Goal: Information Seeking & Learning: Learn about a topic

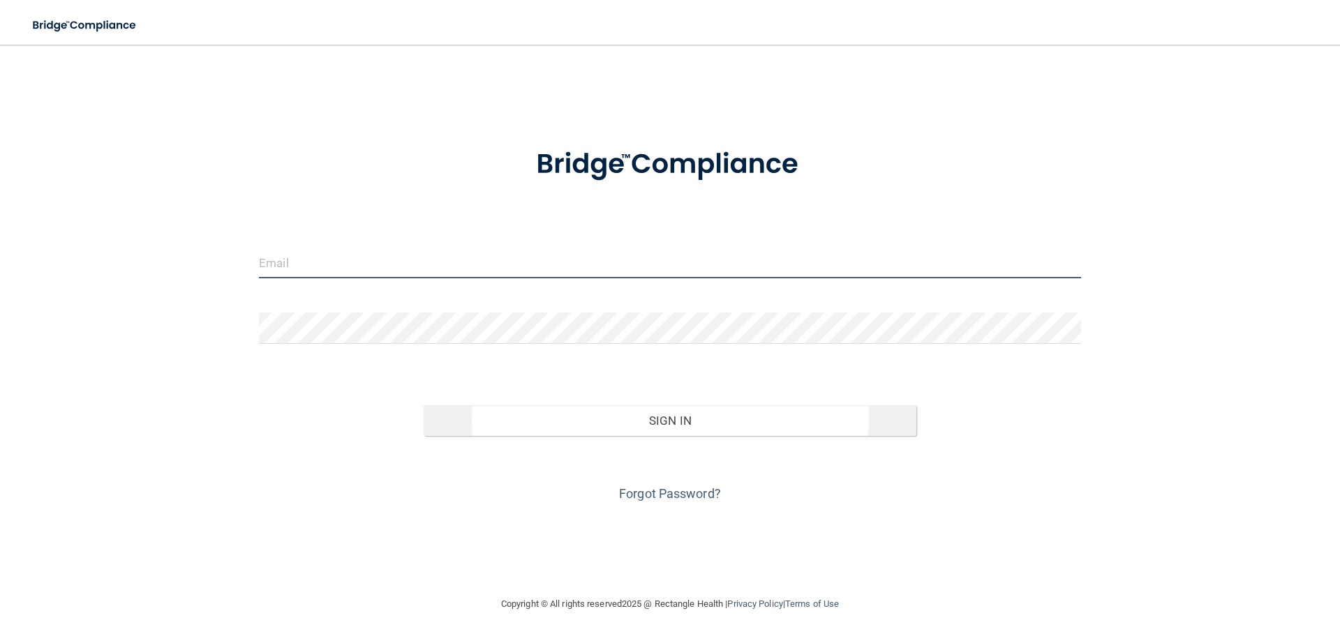
type input "[PERSON_NAME][EMAIL_ADDRESS][DOMAIN_NAME]"
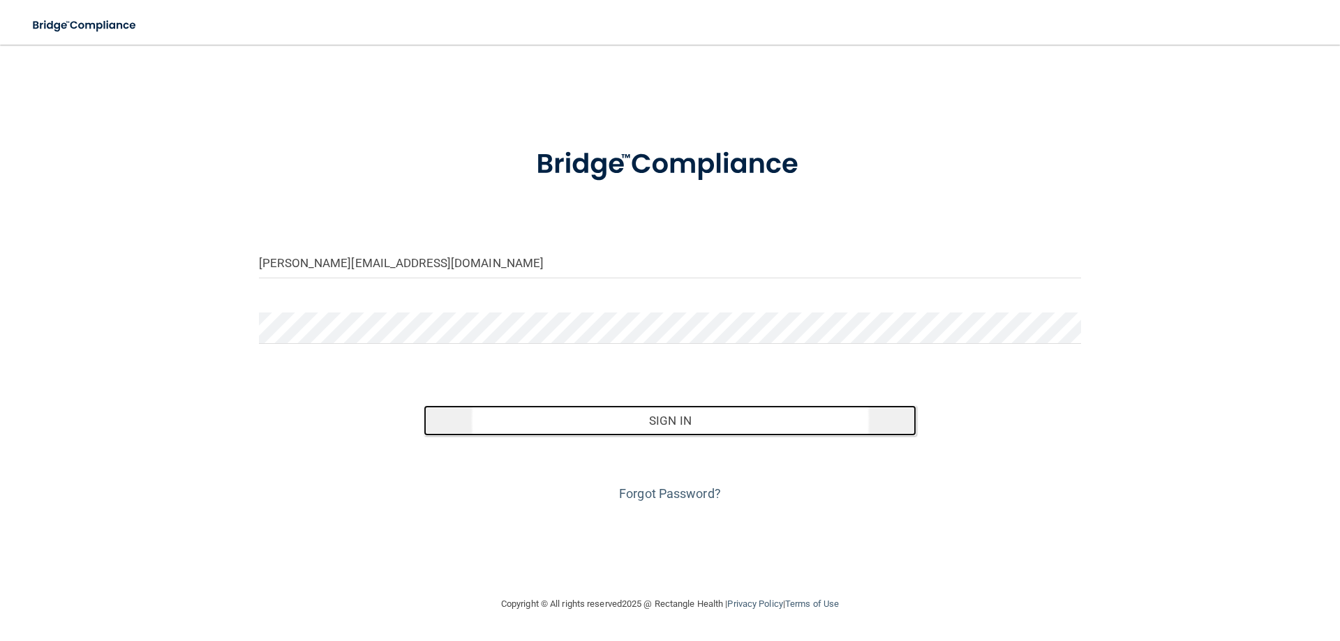
click at [629, 417] on button "Sign In" at bounding box center [670, 421] width 493 height 31
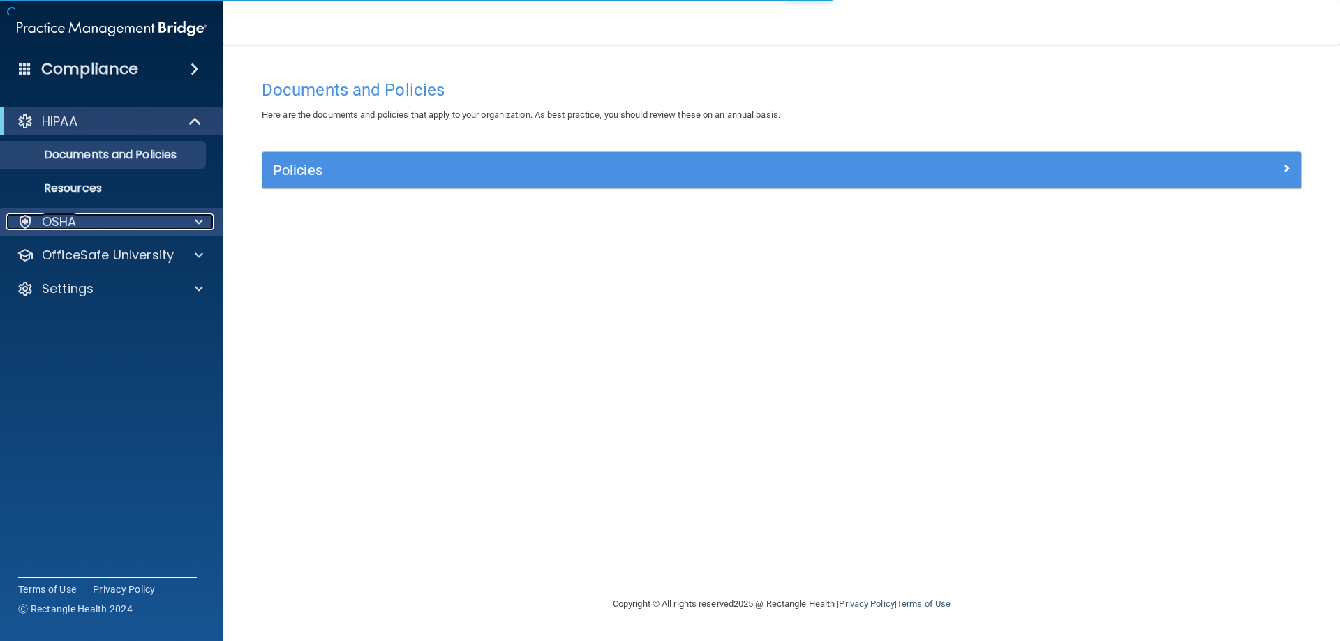
click at [189, 227] on div at bounding box center [196, 222] width 35 height 17
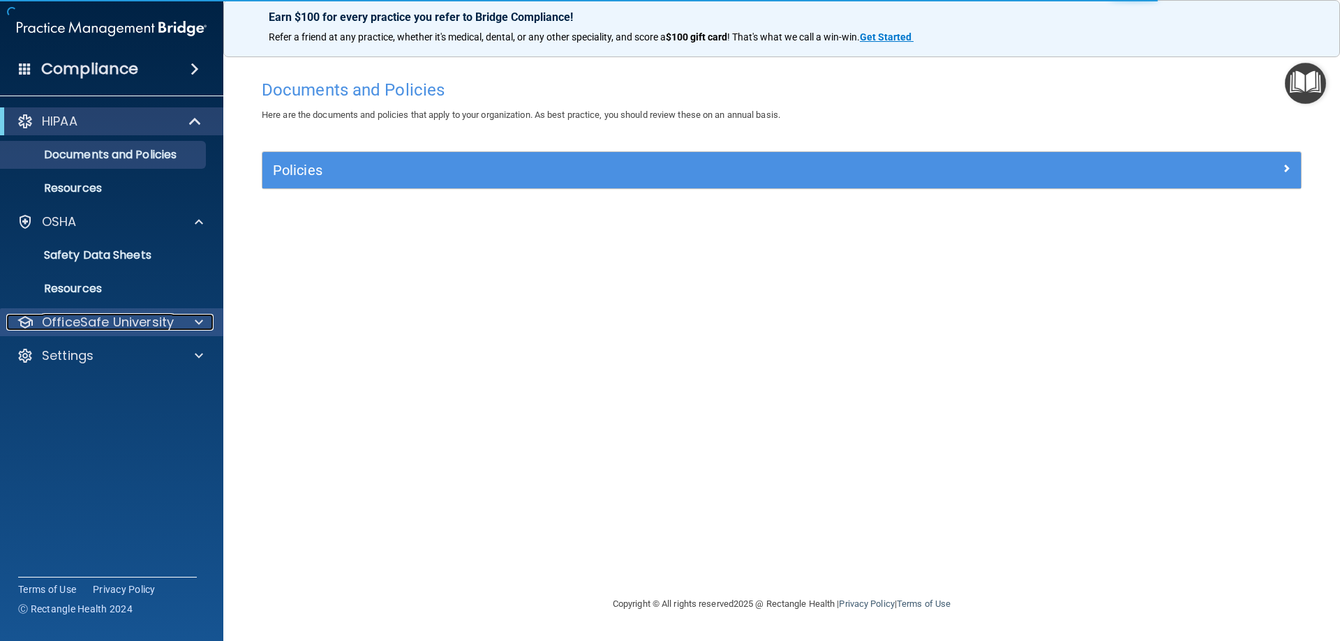
click at [196, 326] on span at bounding box center [199, 322] width 8 height 17
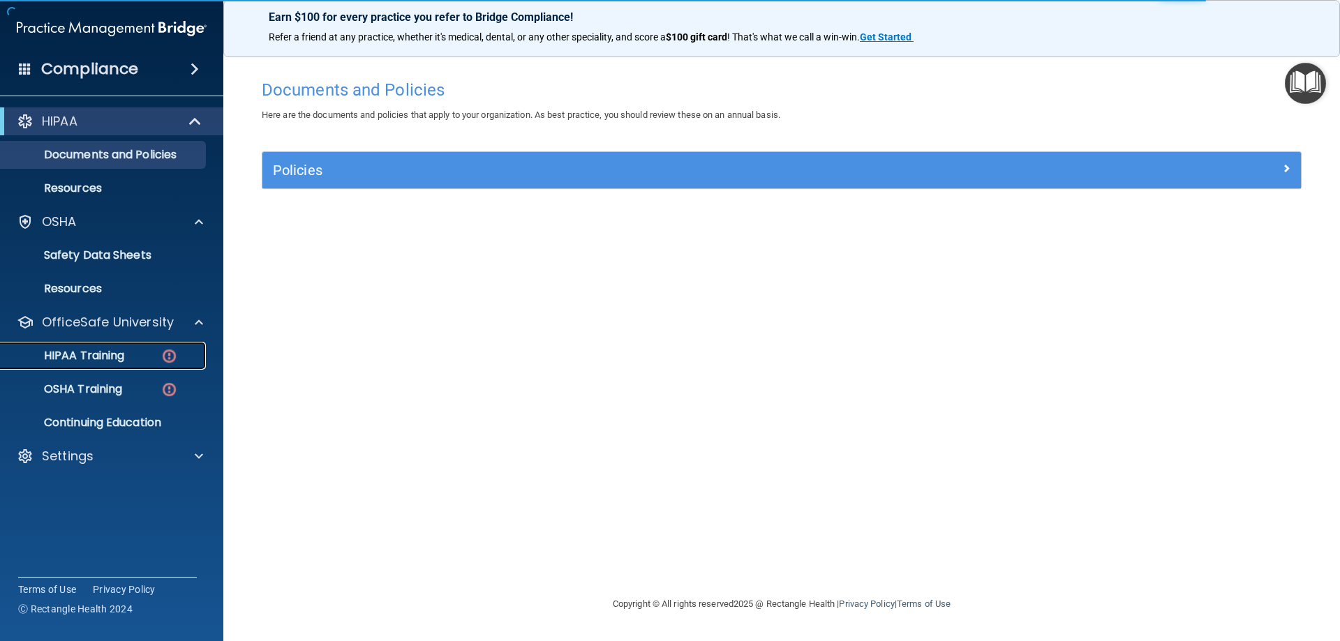
click at [128, 362] on div "HIPAA Training" at bounding box center [104, 356] width 191 height 14
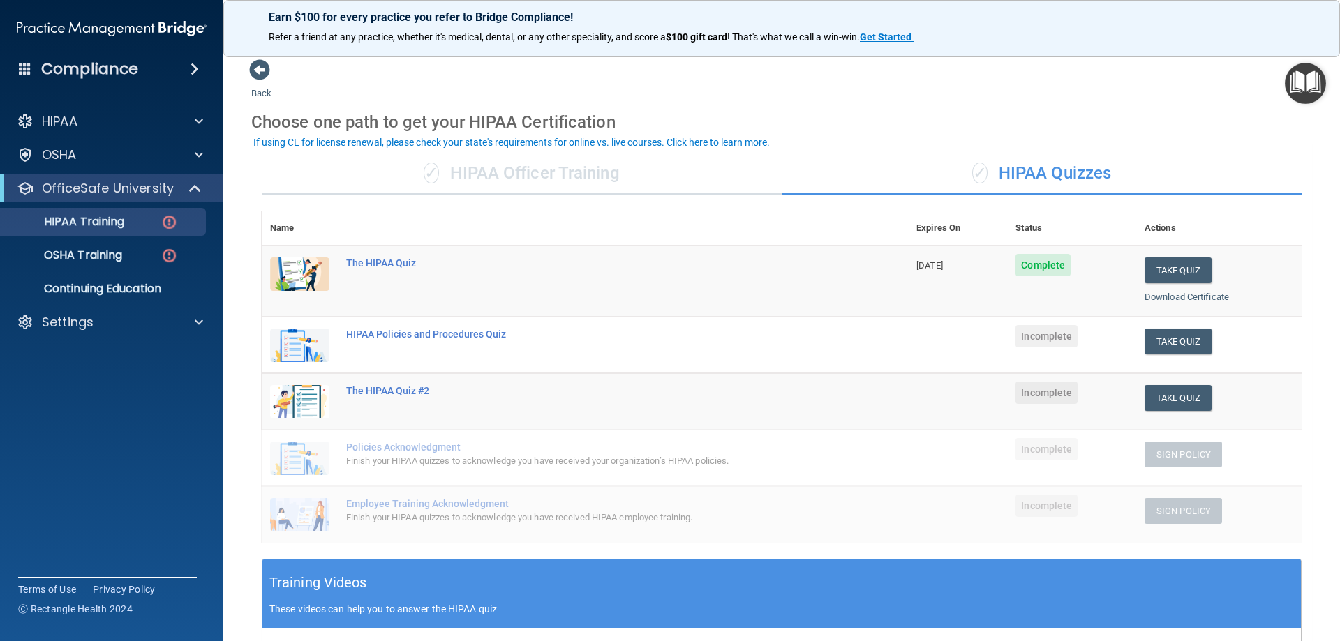
click at [420, 395] on div "The HIPAA Quiz #2" at bounding box center [592, 390] width 492 height 11
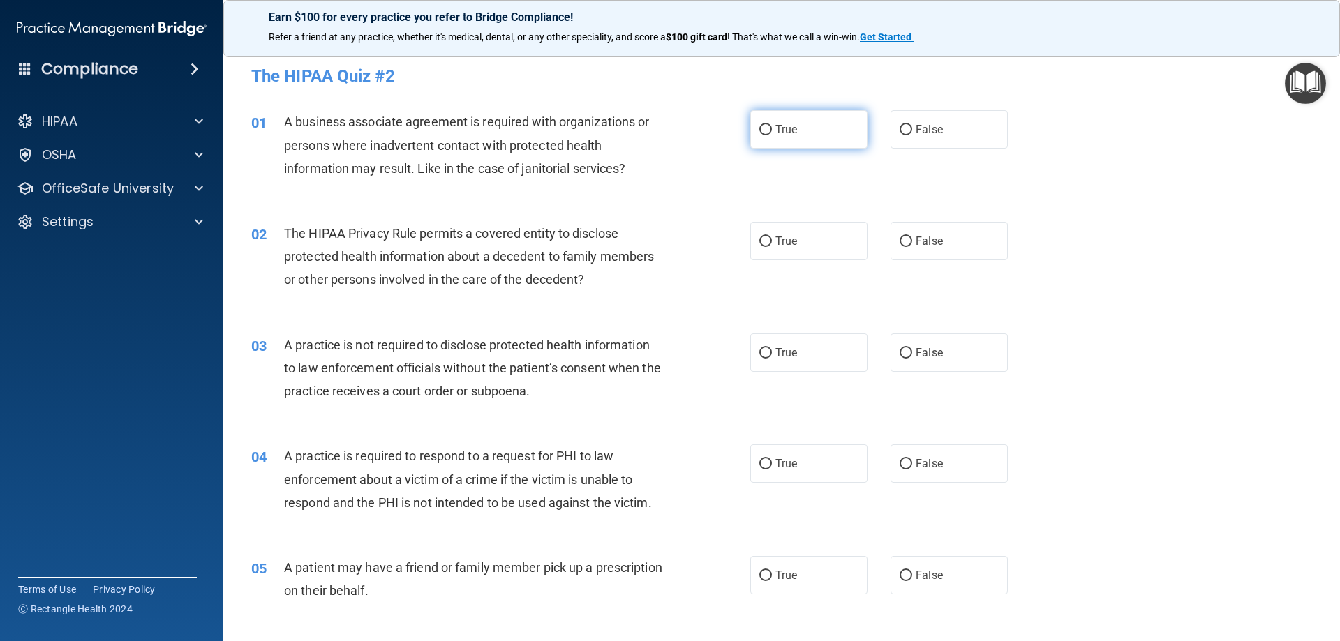
click at [813, 121] on label "True" at bounding box center [808, 129] width 117 height 38
click at [772, 125] on input "True" at bounding box center [765, 130] width 13 height 10
radio input "true"
click at [816, 225] on label "True" at bounding box center [808, 241] width 117 height 38
click at [772, 237] on input "True" at bounding box center [765, 242] width 13 height 10
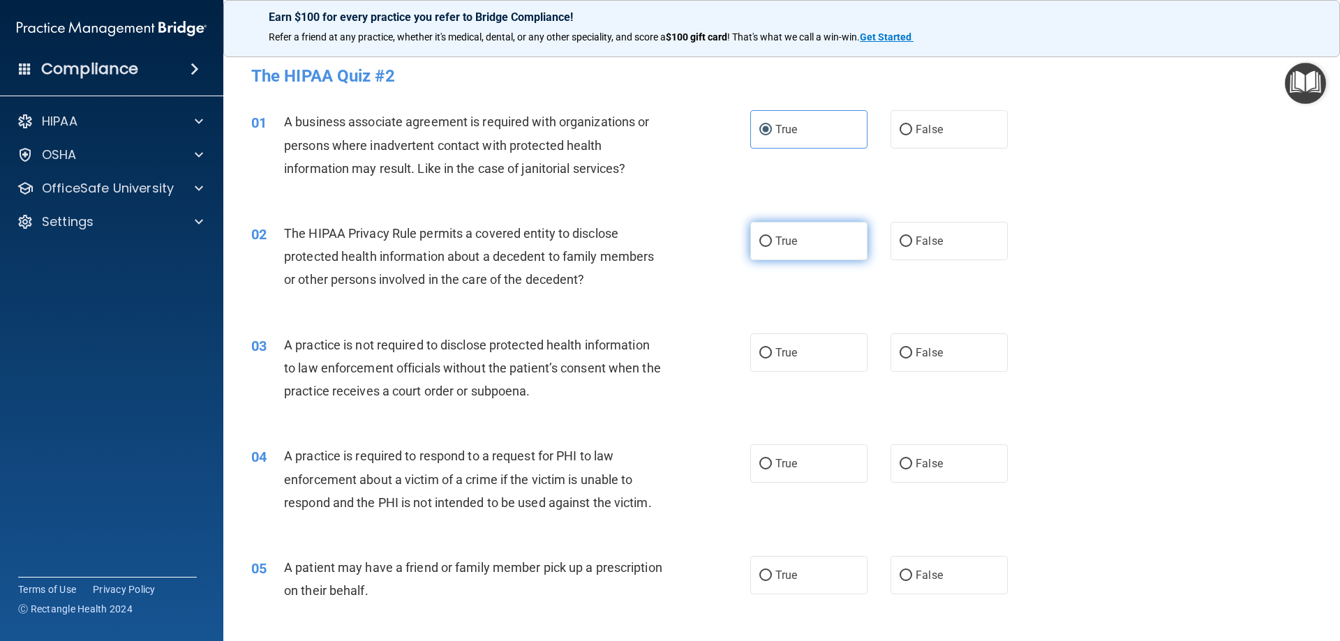
radio input "true"
click at [822, 362] on label "True" at bounding box center [808, 353] width 117 height 38
click at [772, 359] on input "True" at bounding box center [765, 353] width 13 height 10
radio input "true"
click at [810, 480] on label "True" at bounding box center [808, 464] width 117 height 38
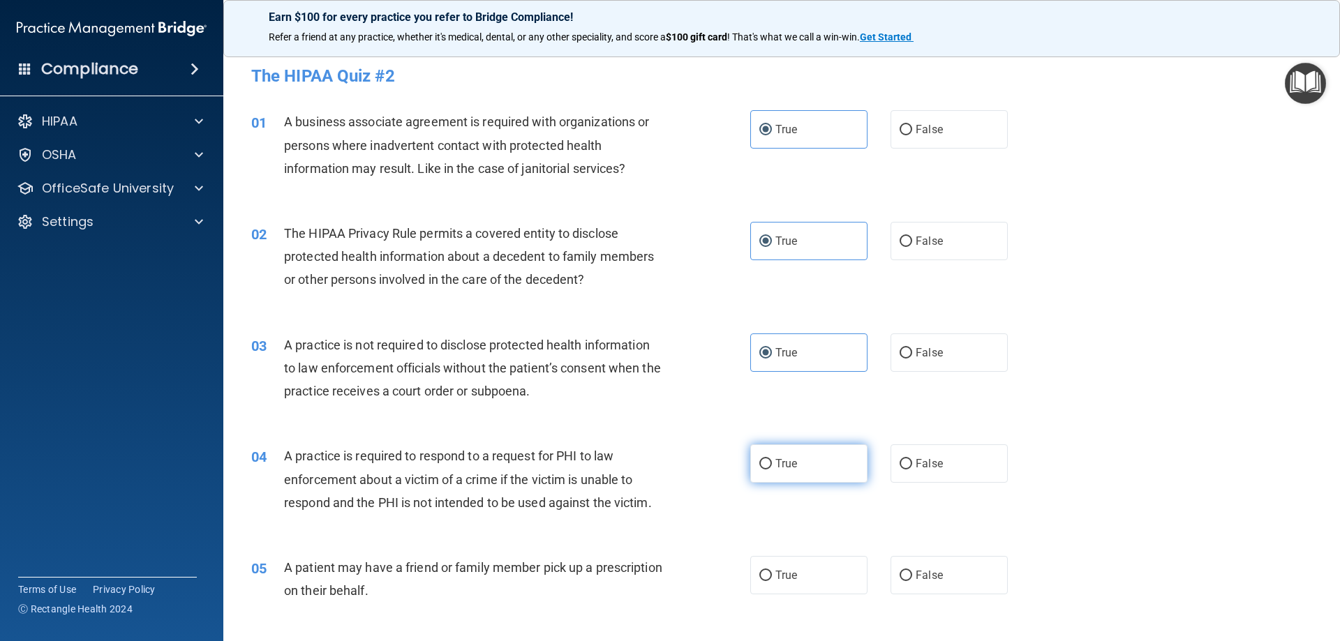
click at [772, 470] on input "True" at bounding box center [765, 464] width 13 height 10
radio input "true"
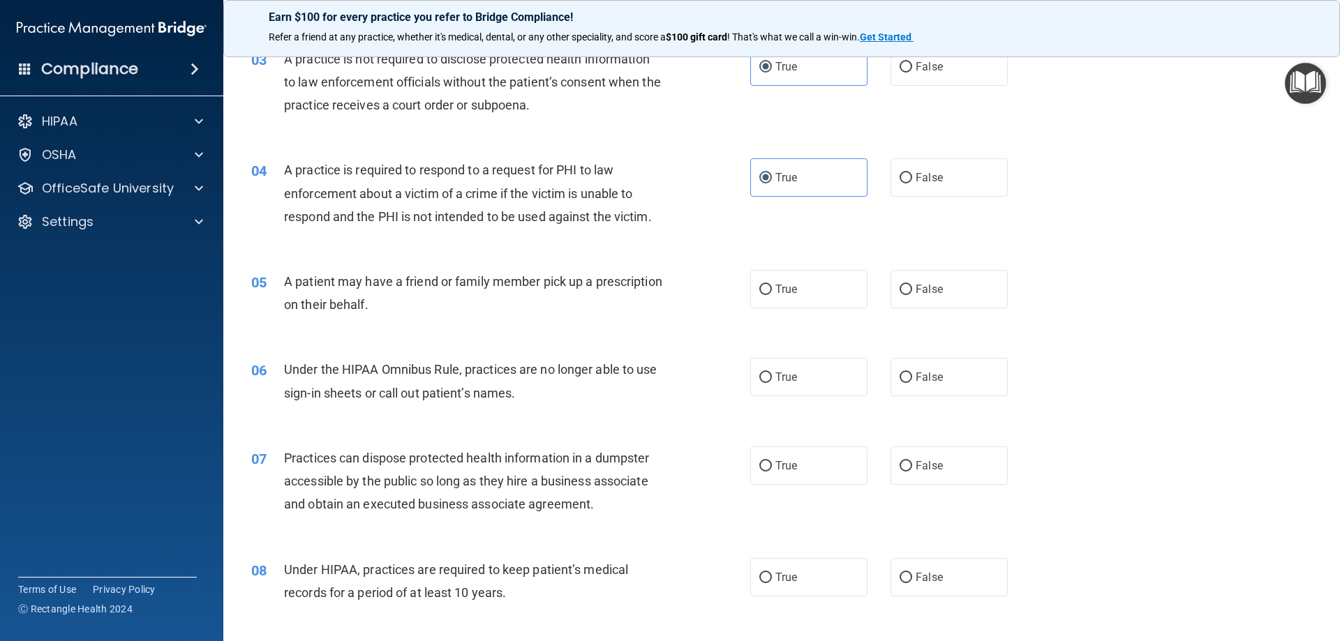
scroll to position [304, 0]
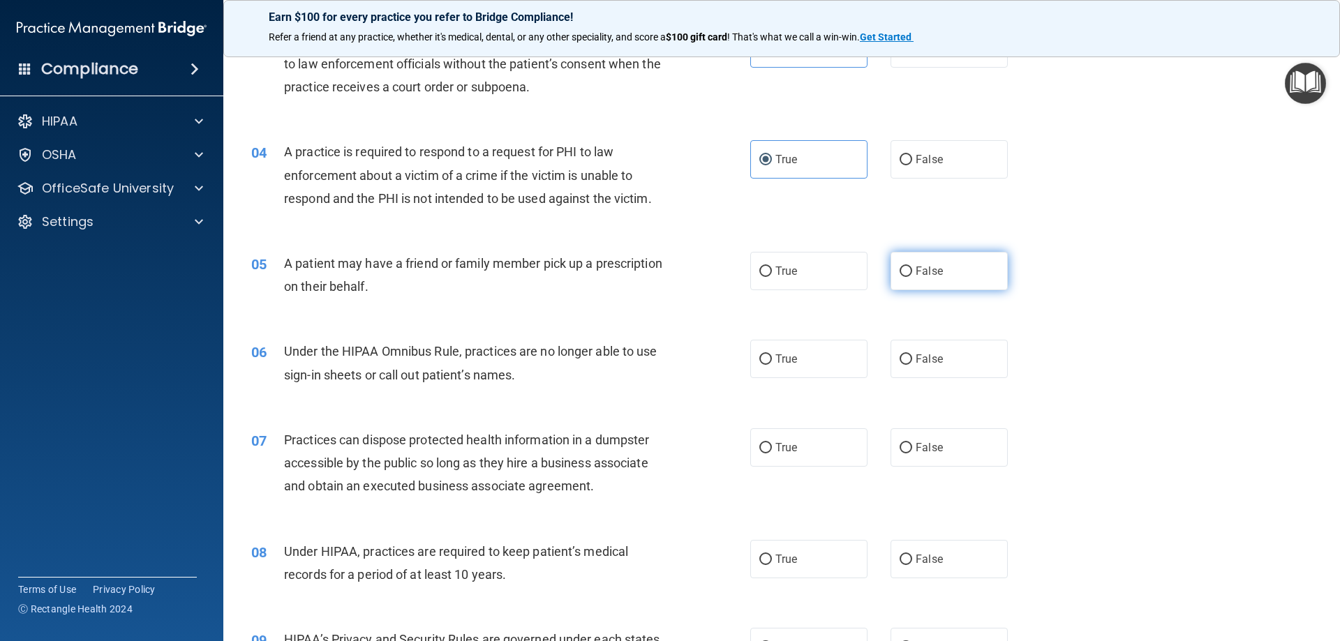
click at [949, 287] on label "False" at bounding box center [949, 271] width 117 height 38
click at [912, 277] on input "False" at bounding box center [906, 272] width 13 height 10
radio input "true"
click at [917, 366] on label "False" at bounding box center [949, 359] width 117 height 38
click at [912, 365] on input "False" at bounding box center [906, 360] width 13 height 10
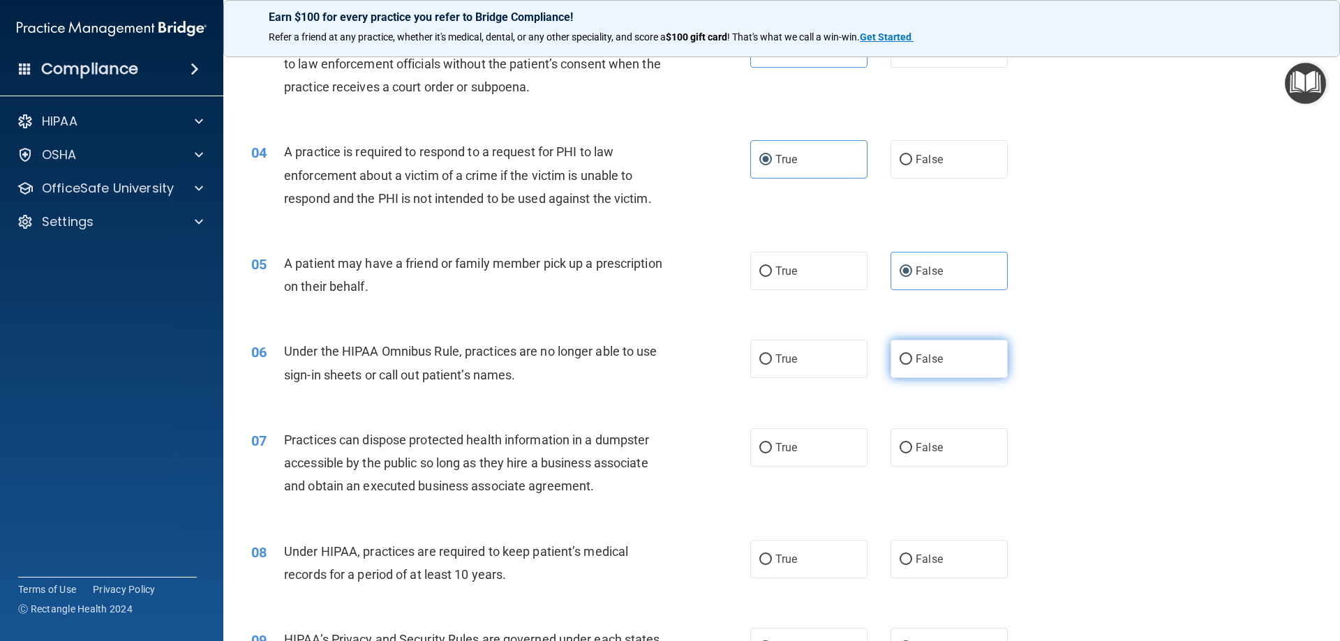
radio input "true"
click at [857, 429] on label "True" at bounding box center [808, 448] width 117 height 38
click at [772, 443] on input "True" at bounding box center [765, 448] width 13 height 10
radio input "true"
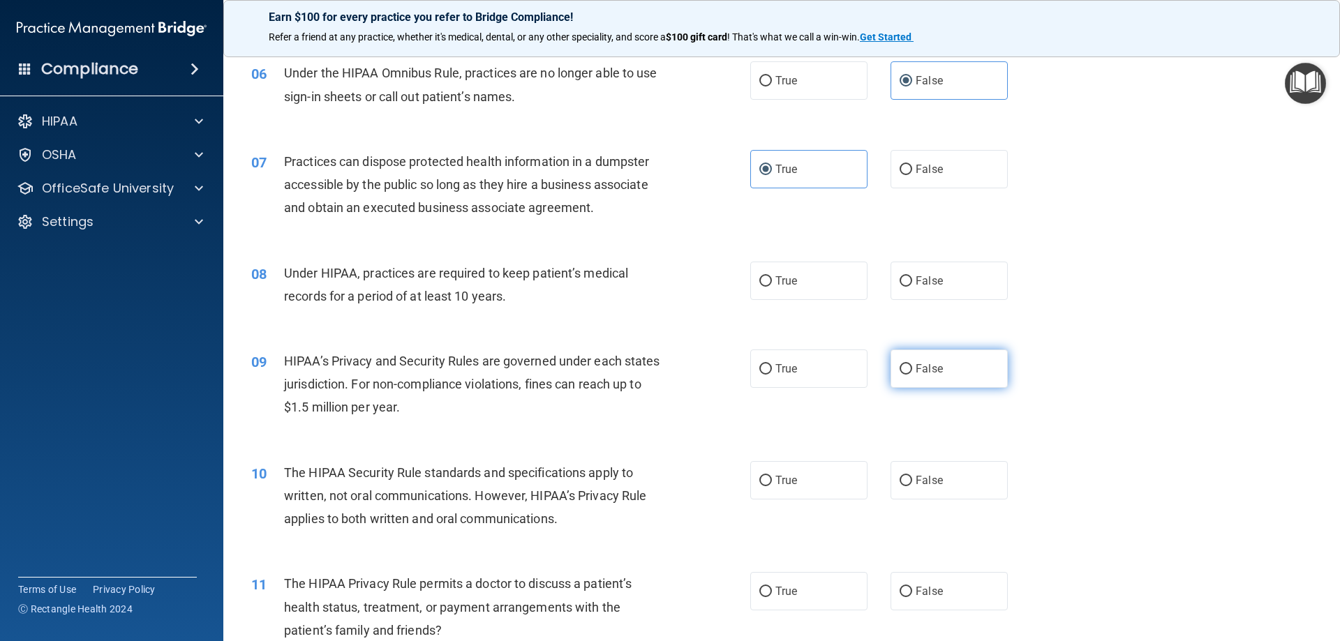
scroll to position [584, 0]
click at [936, 288] on label "False" at bounding box center [949, 280] width 117 height 38
click at [912, 286] on input "False" at bounding box center [906, 281] width 13 height 10
radio input "true"
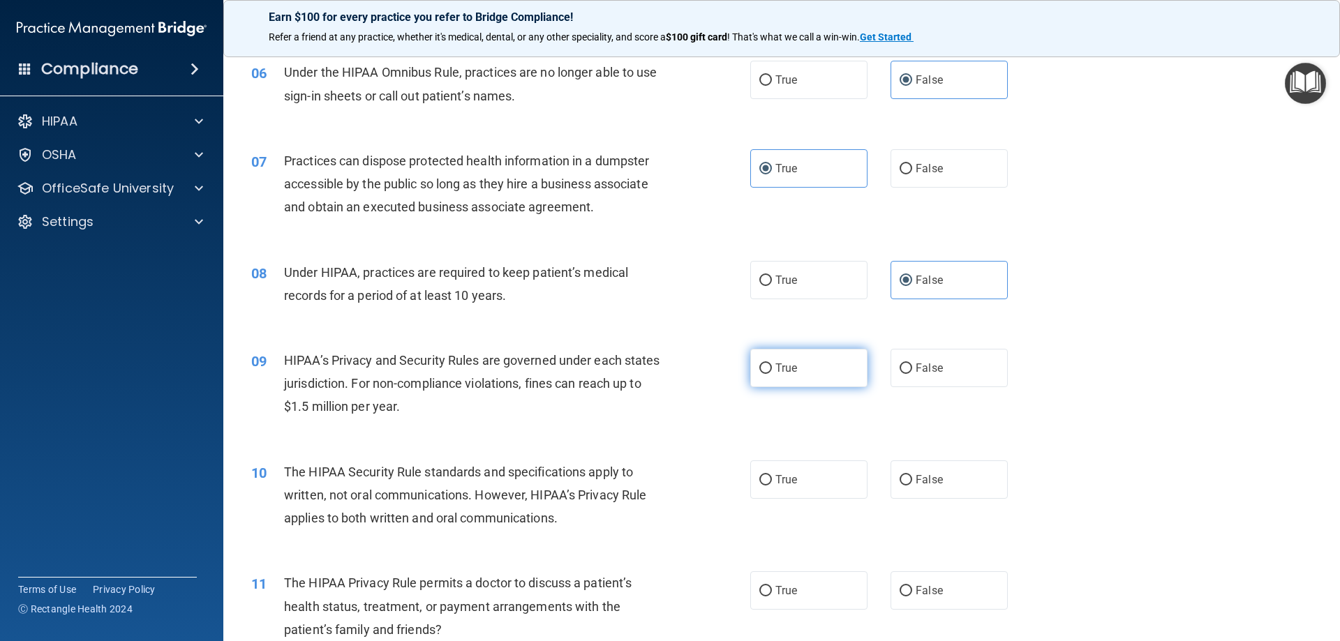
click at [825, 363] on label "True" at bounding box center [808, 368] width 117 height 38
click at [772, 364] on input "True" at bounding box center [765, 369] width 13 height 10
radio input "true"
click at [955, 487] on label "False" at bounding box center [949, 480] width 117 height 38
click at [912, 486] on input "False" at bounding box center [906, 480] width 13 height 10
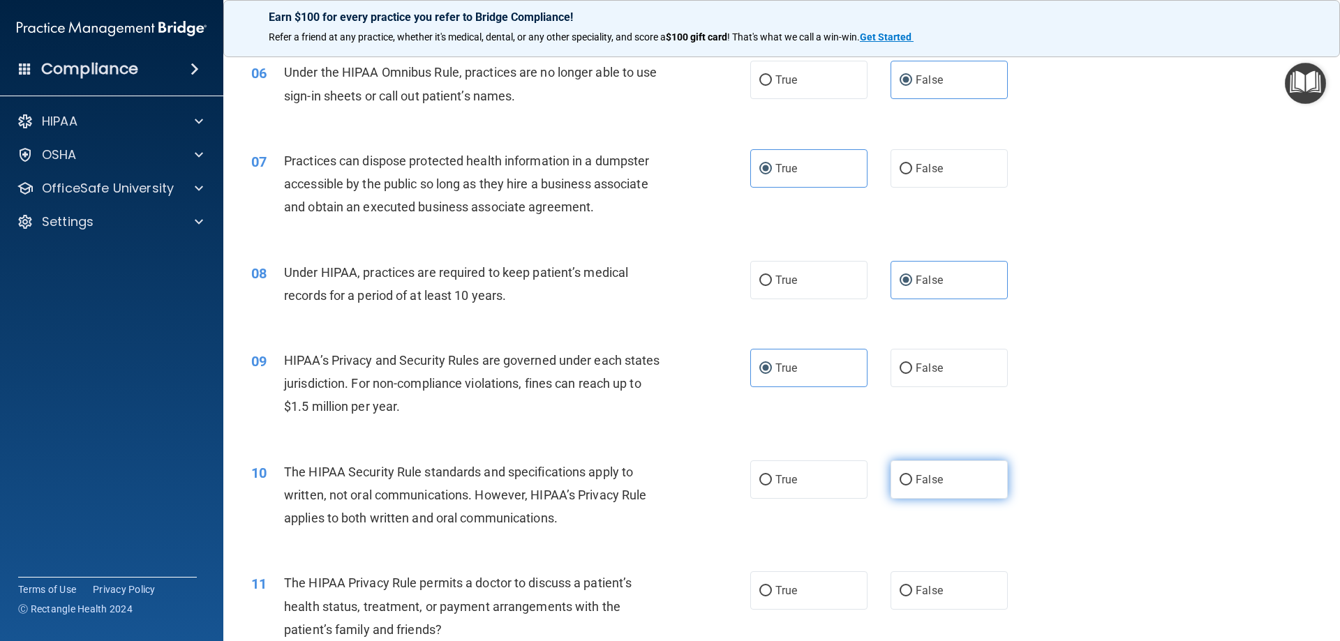
radio input "true"
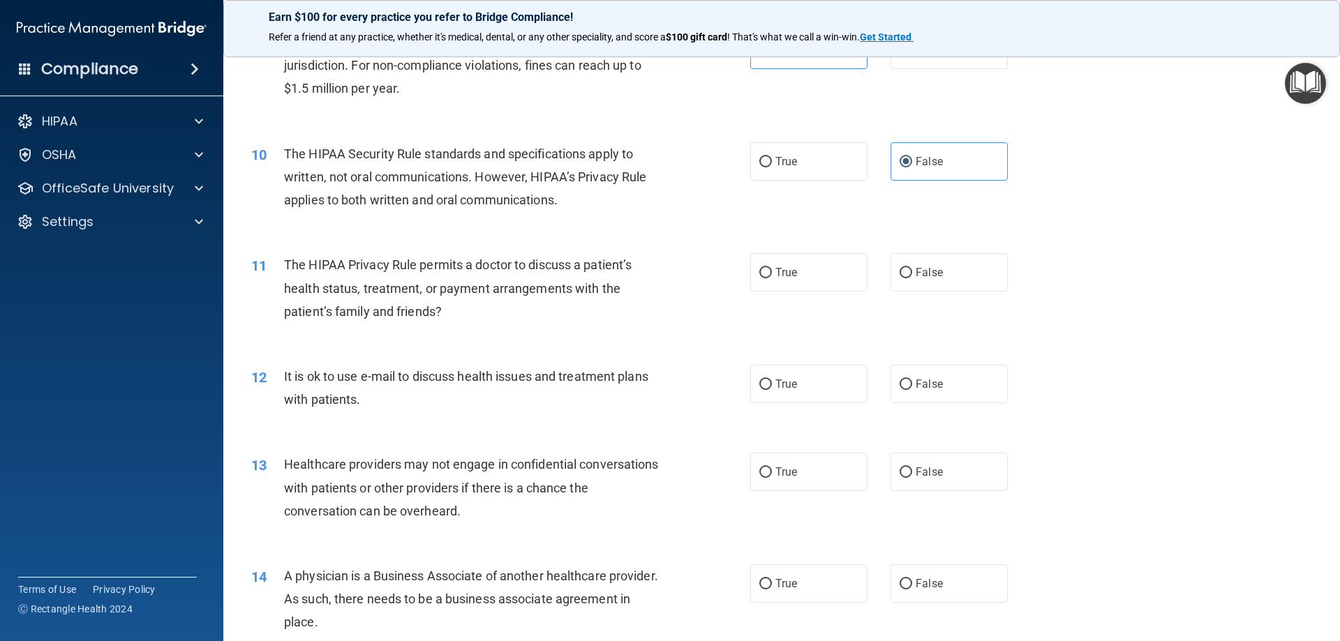
scroll to position [933, 0]
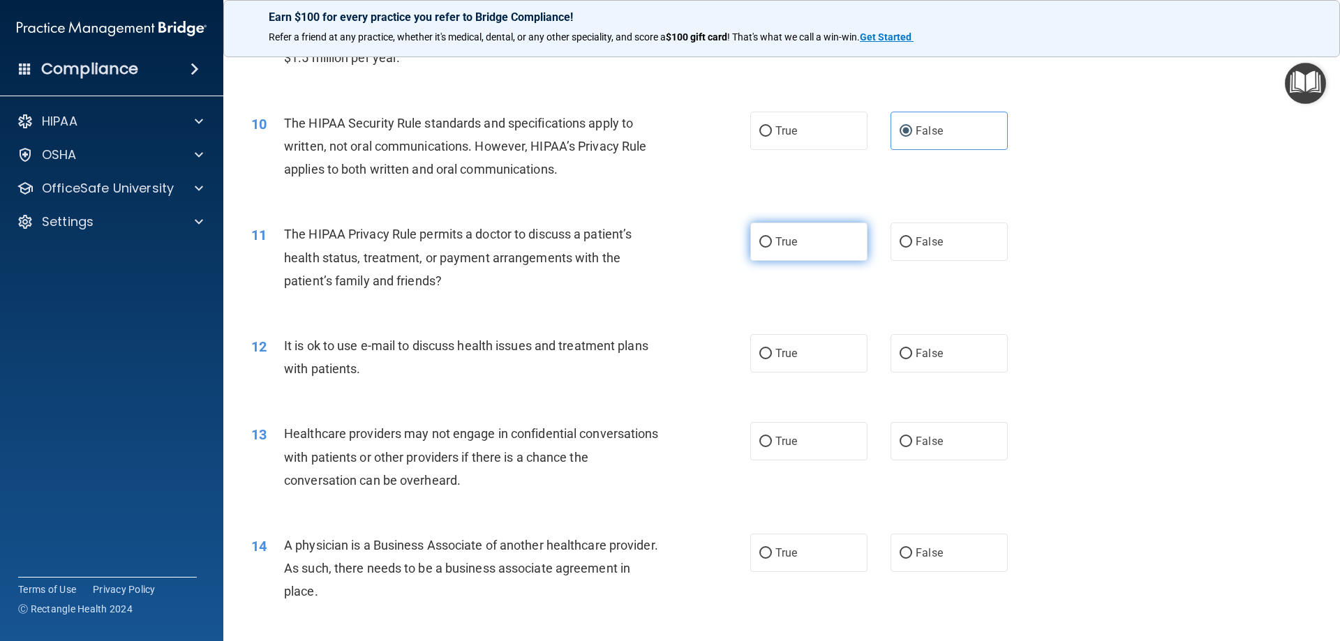
click at [785, 250] on label "True" at bounding box center [808, 242] width 117 height 38
click at [772, 248] on input "True" at bounding box center [765, 242] width 13 height 10
radio input "true"
click at [916, 351] on span "False" at bounding box center [929, 353] width 27 height 13
click at [912, 351] on input "False" at bounding box center [906, 354] width 13 height 10
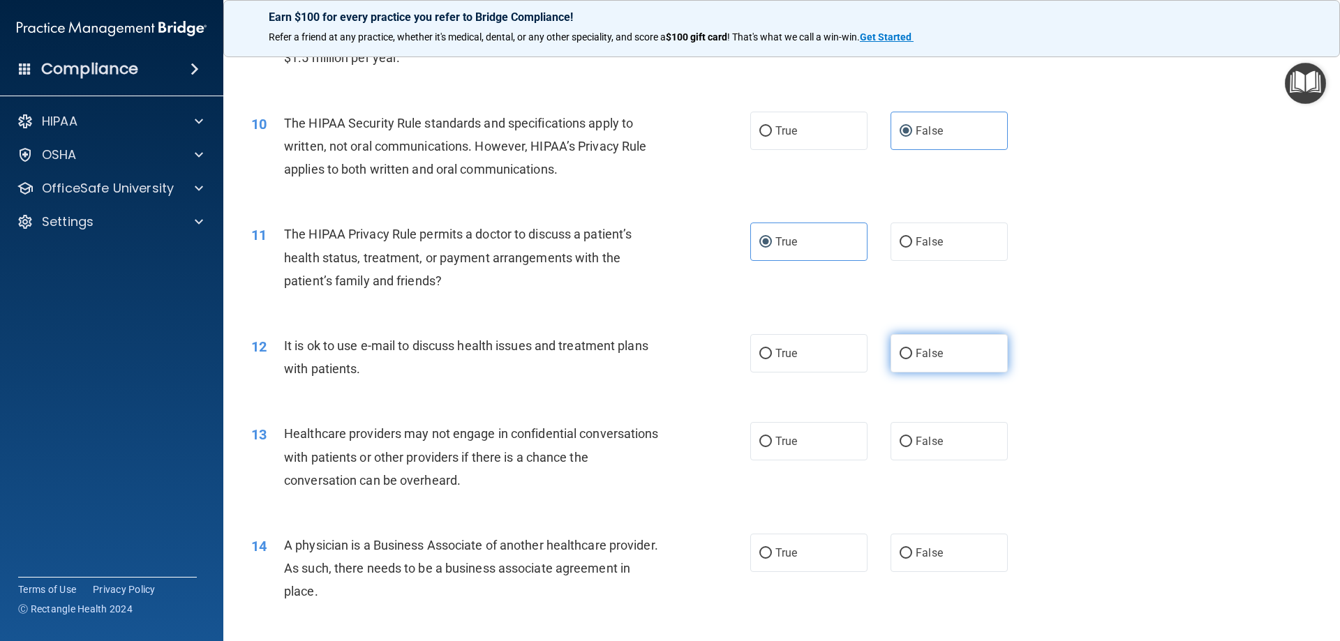
radio input "true"
click at [816, 424] on label "True" at bounding box center [808, 441] width 117 height 38
click at [772, 437] on input "True" at bounding box center [765, 442] width 13 height 10
radio input "true"
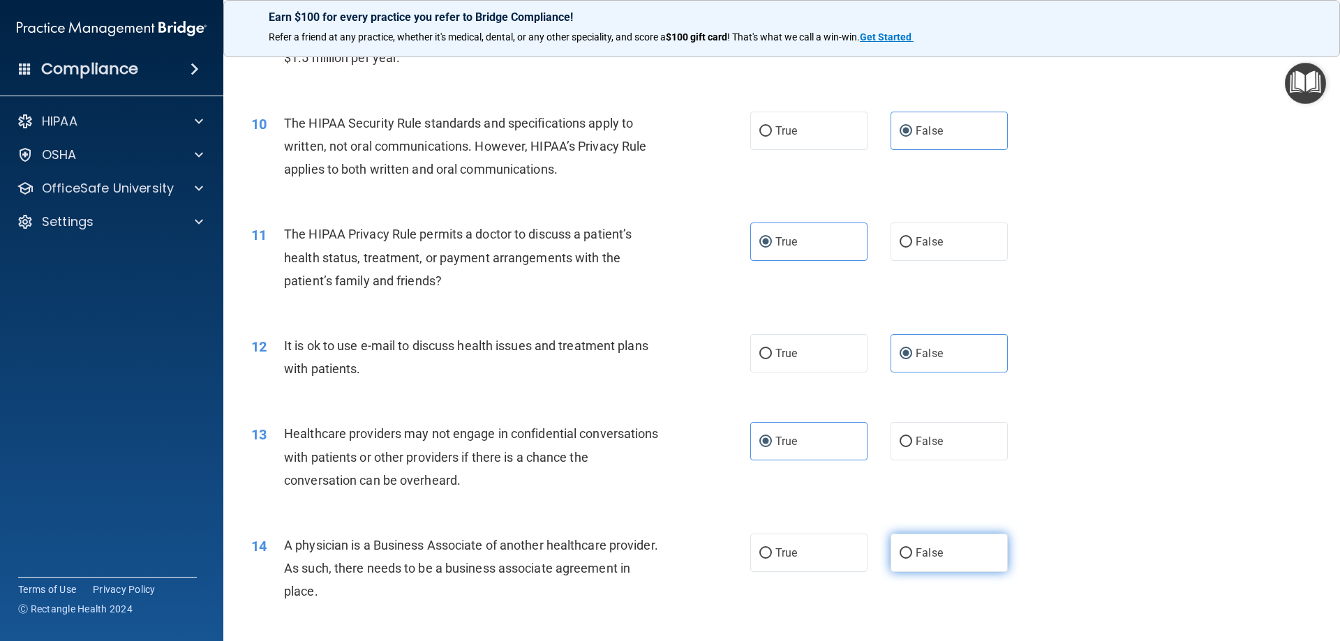
click at [931, 549] on span "False" at bounding box center [929, 553] width 27 height 13
click at [912, 549] on input "False" at bounding box center [906, 554] width 13 height 10
radio input "true"
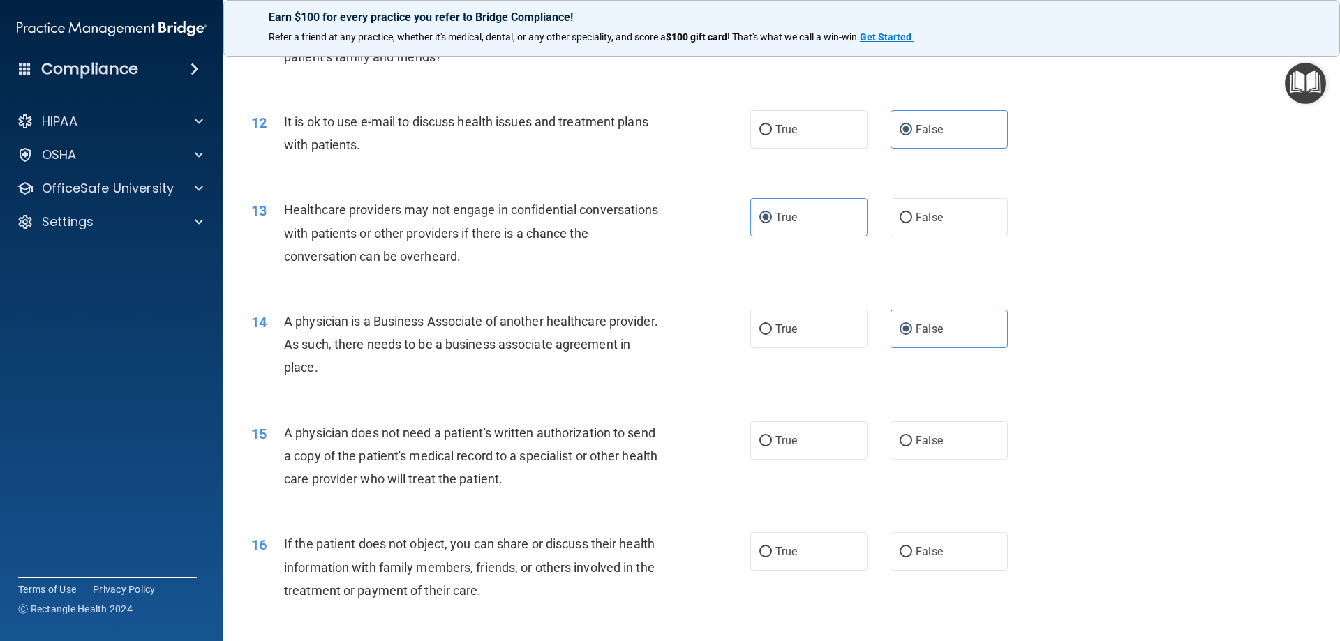
scroll to position [1212, 0]
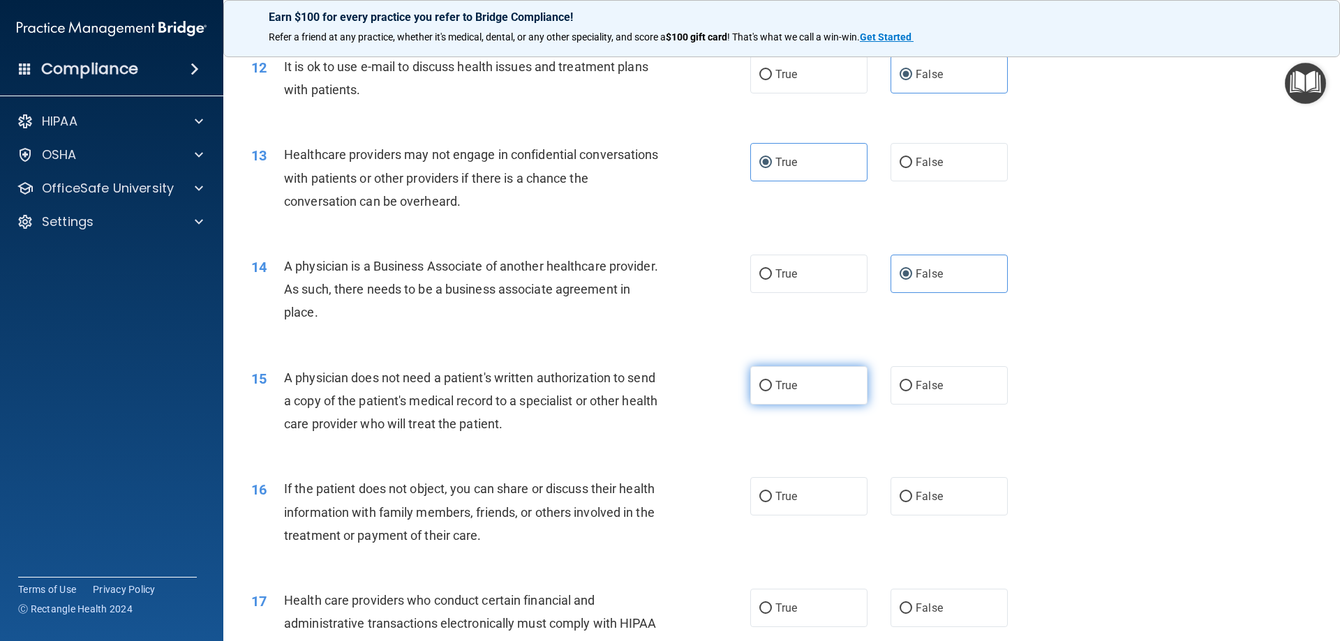
click at [801, 377] on label "True" at bounding box center [808, 385] width 117 height 38
click at [772, 381] on input "True" at bounding box center [765, 386] width 13 height 10
radio input "true"
click at [920, 495] on span "False" at bounding box center [929, 496] width 27 height 13
click at [912, 495] on input "False" at bounding box center [906, 497] width 13 height 10
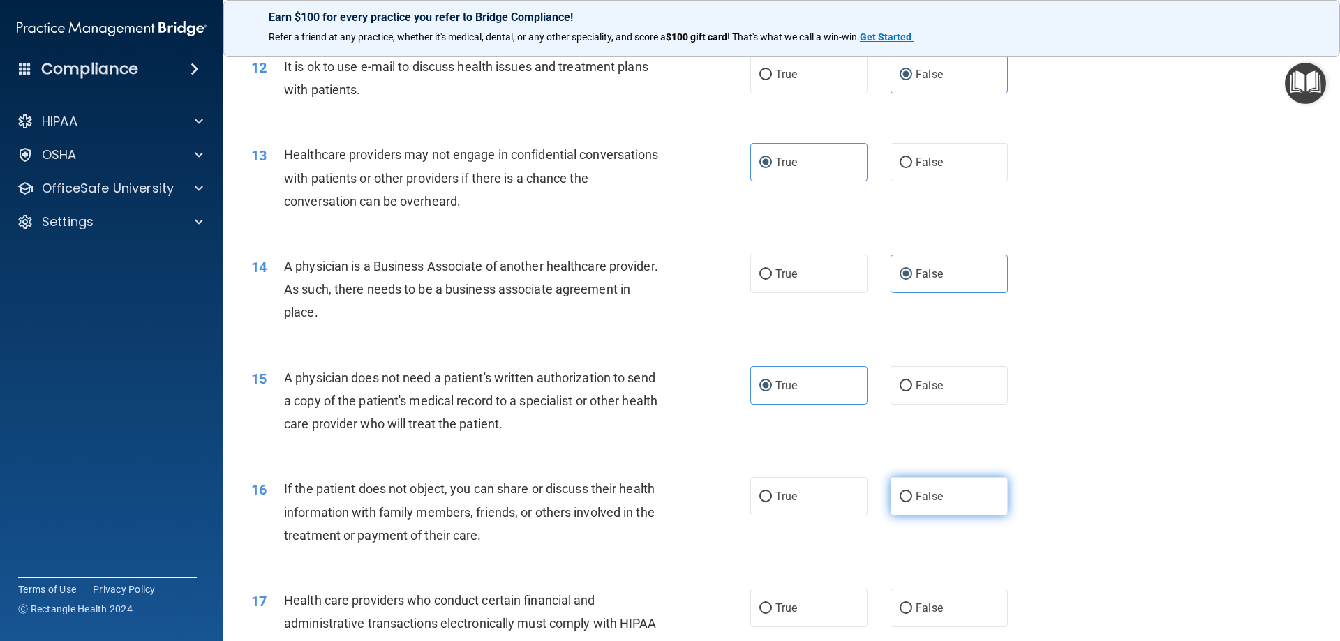
radio input "true"
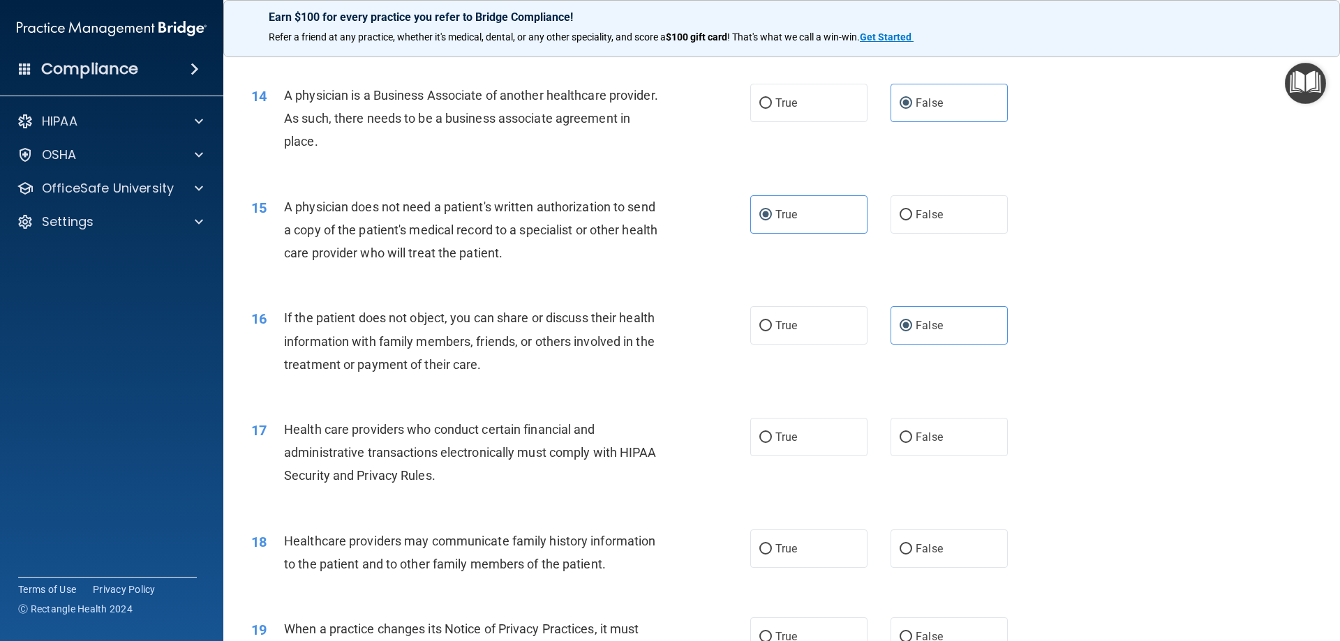
scroll to position [1421, 0]
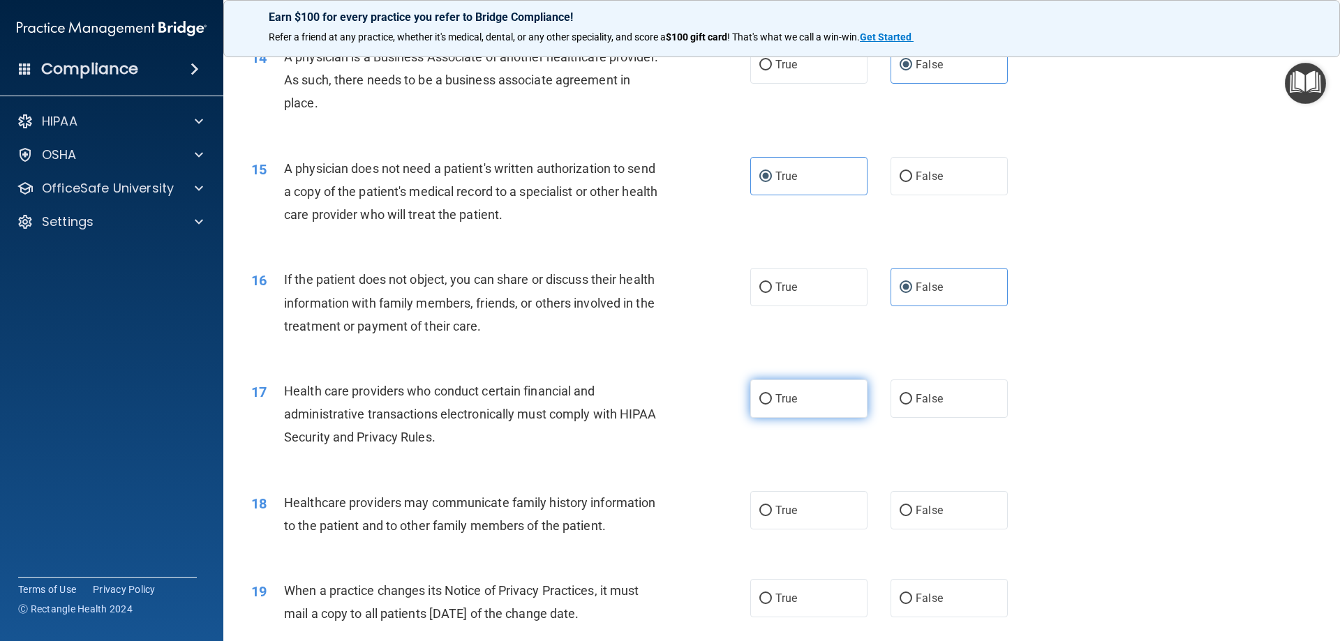
click at [824, 410] on label "True" at bounding box center [808, 399] width 117 height 38
click at [772, 405] on input "True" at bounding box center [765, 399] width 13 height 10
radio input "true"
click at [840, 505] on label "True" at bounding box center [808, 510] width 117 height 38
click at [772, 506] on input "True" at bounding box center [765, 511] width 13 height 10
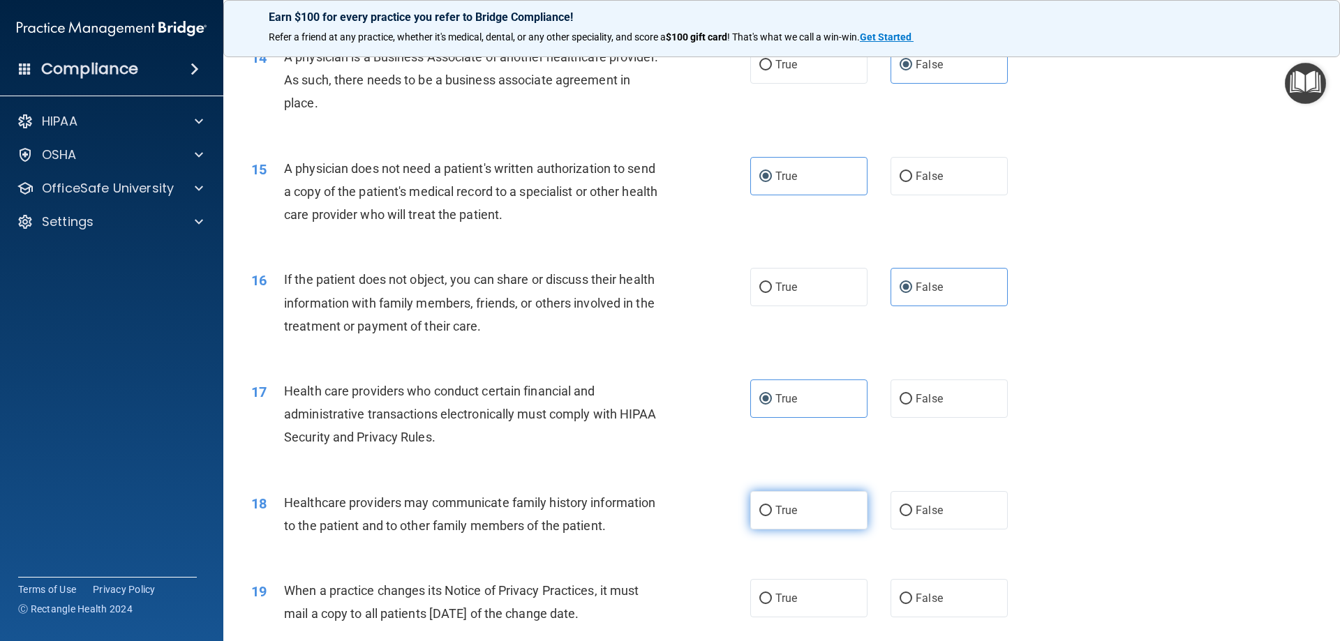
radio input "true"
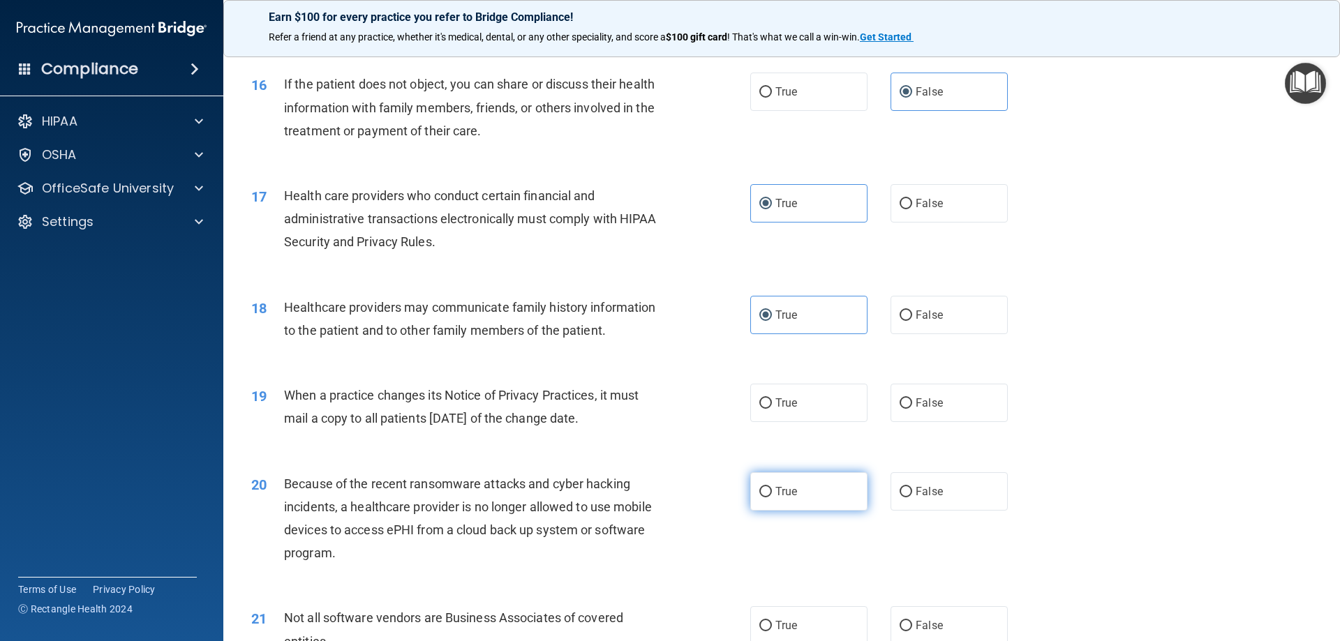
scroll to position [1631, 0]
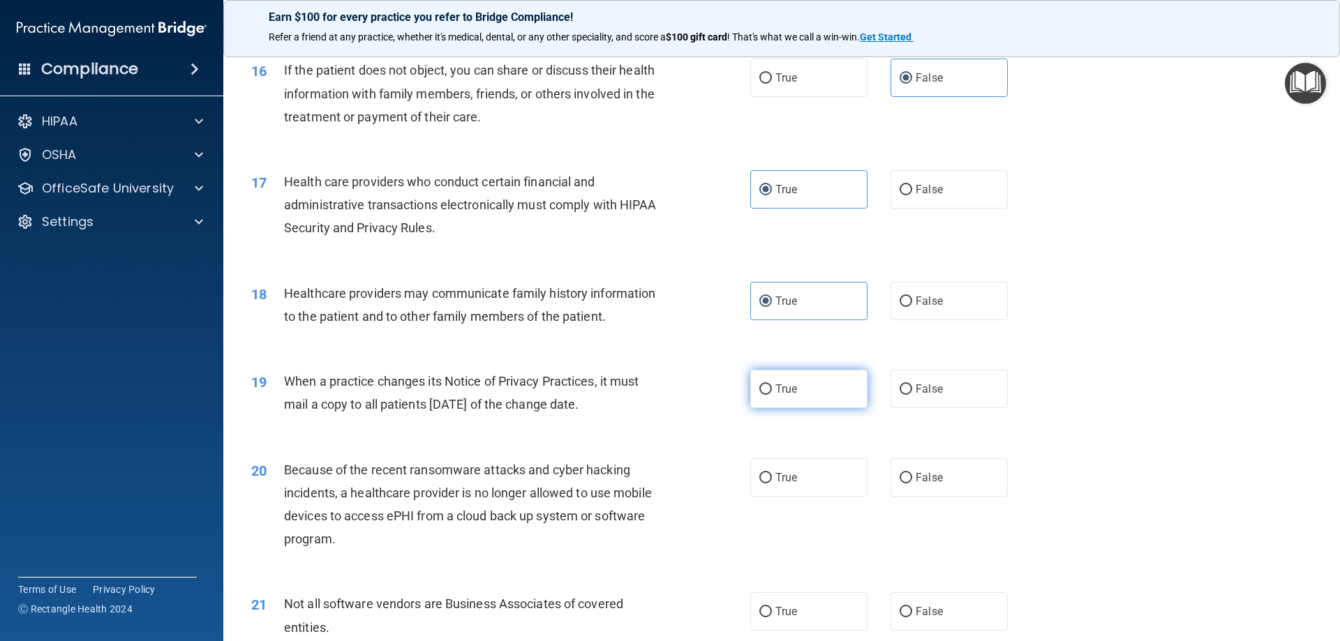
click at [806, 403] on label "True" at bounding box center [808, 389] width 117 height 38
click at [772, 395] on input "True" at bounding box center [765, 390] width 13 height 10
radio input "true"
click at [793, 463] on label "True" at bounding box center [808, 478] width 117 height 38
click at [772, 473] on input "True" at bounding box center [765, 478] width 13 height 10
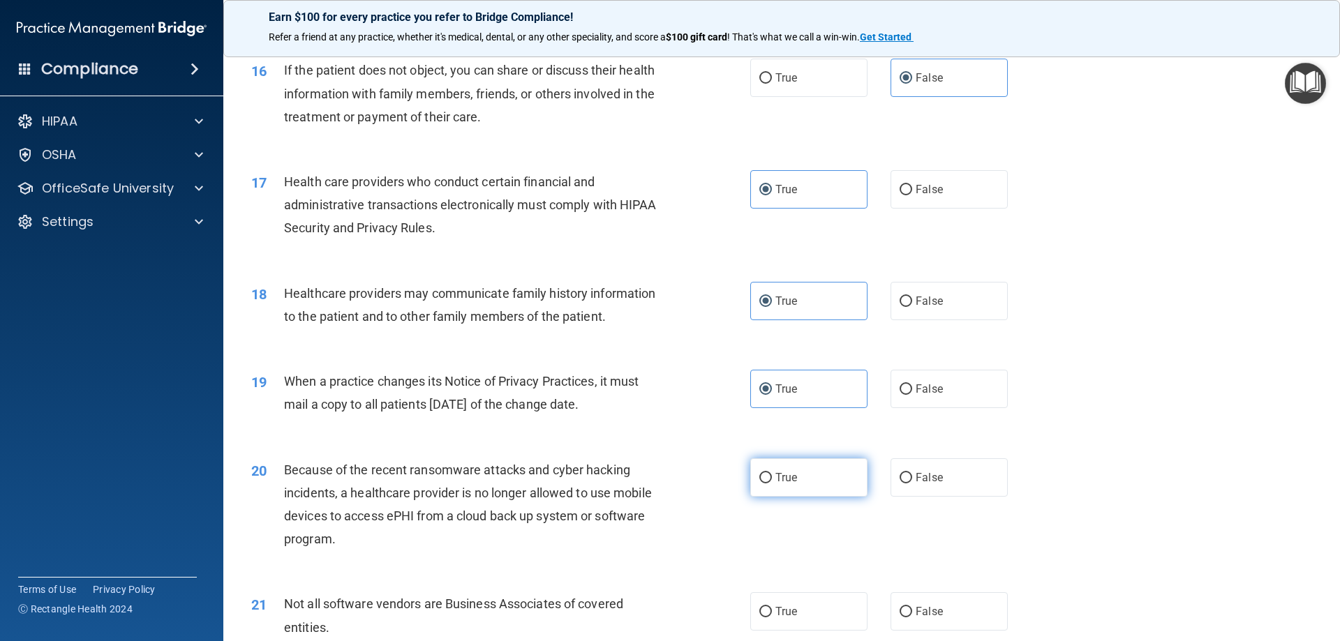
radio input "true"
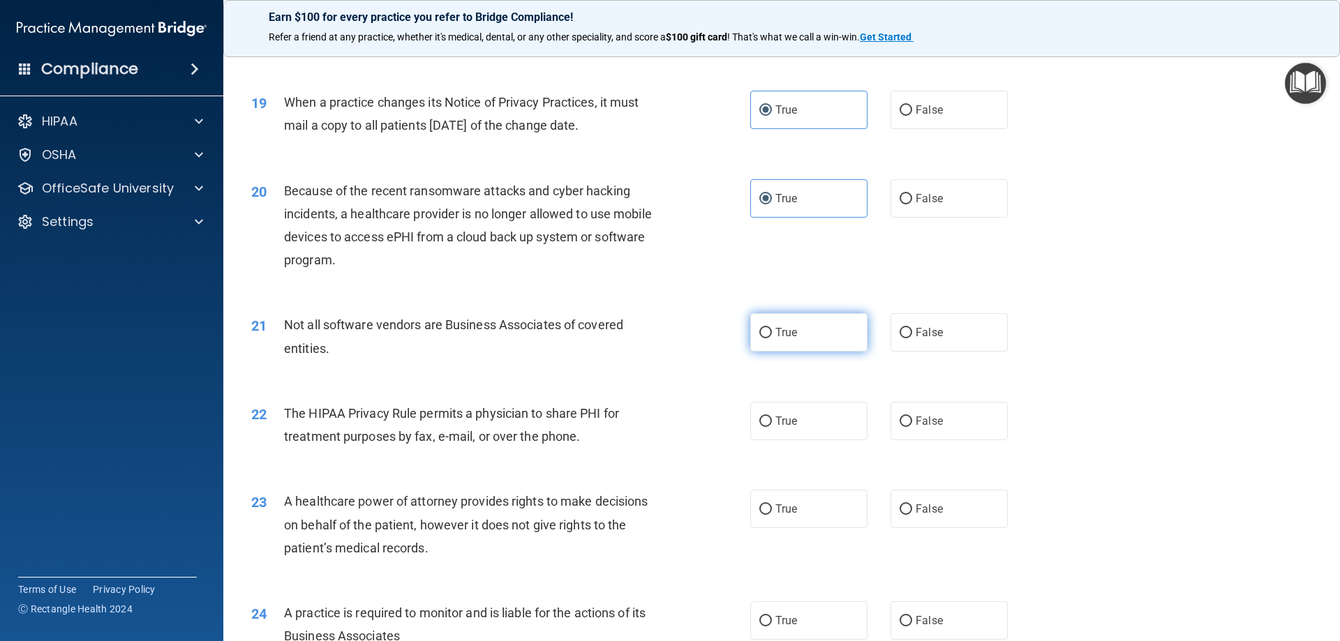
click at [770, 330] on label "True" at bounding box center [808, 332] width 117 height 38
click at [770, 330] on input "True" at bounding box center [765, 333] width 13 height 10
radio input "true"
click at [813, 407] on label "True" at bounding box center [808, 421] width 117 height 38
click at [772, 417] on input "True" at bounding box center [765, 422] width 13 height 10
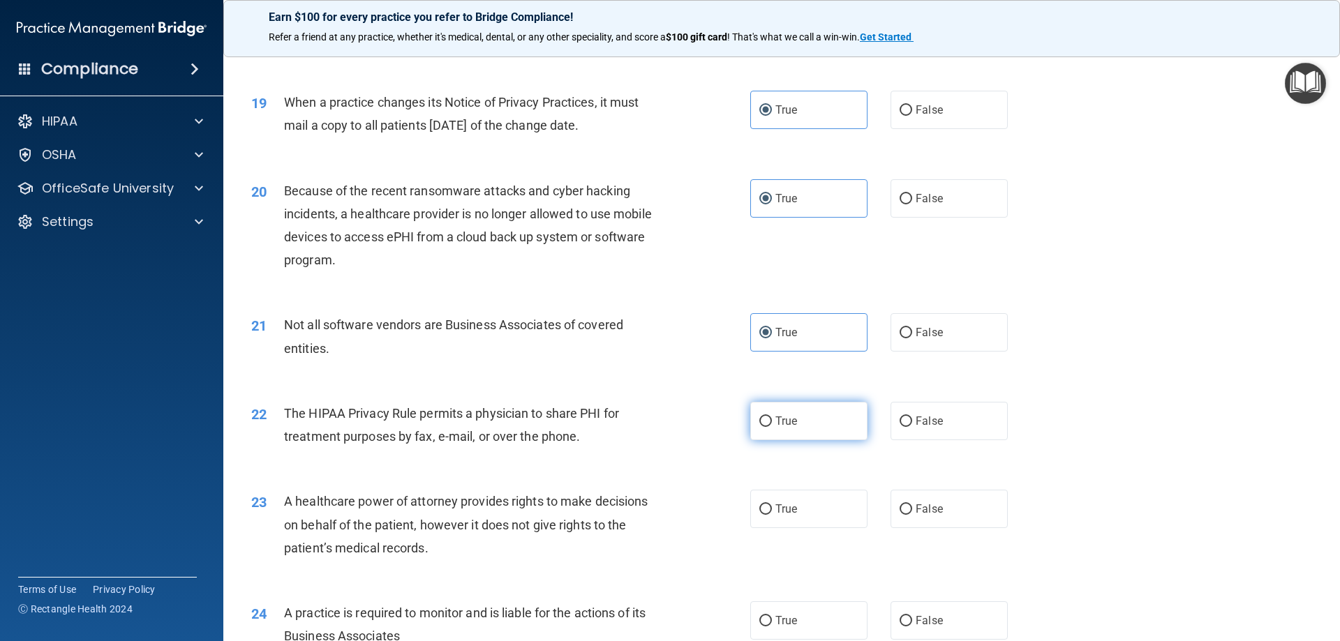
radio input "true"
click at [817, 500] on label "True" at bounding box center [808, 509] width 117 height 38
click at [772, 505] on input "True" at bounding box center [765, 510] width 13 height 10
radio input "true"
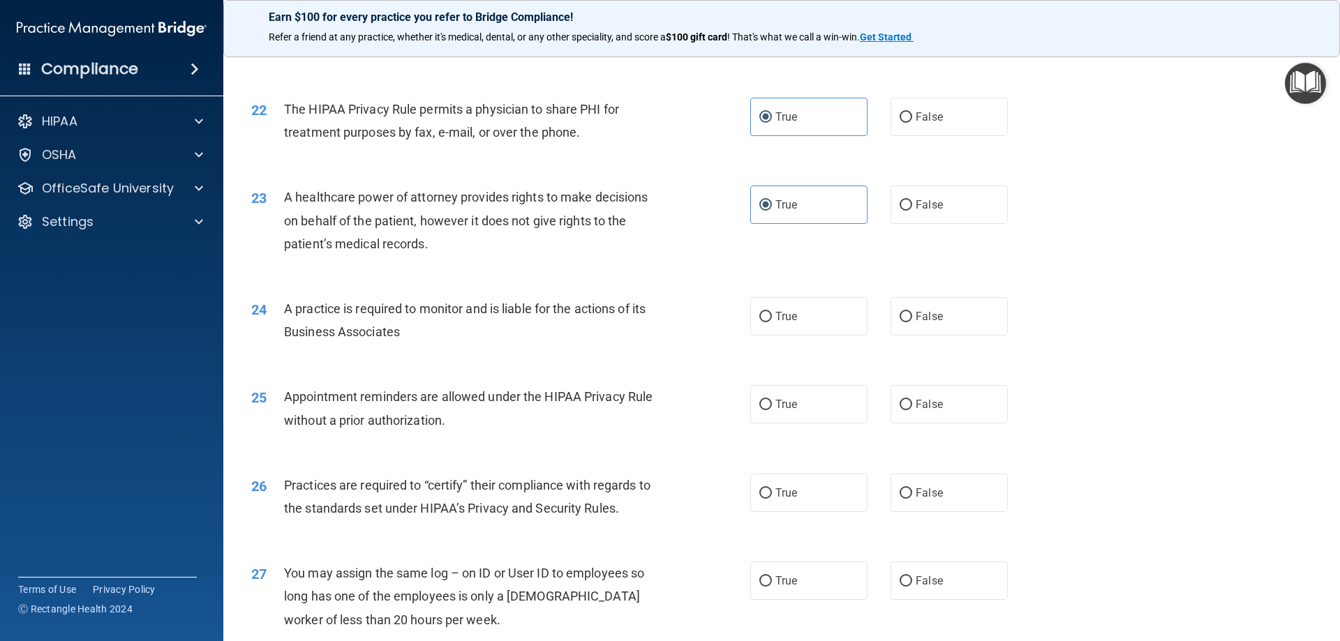
scroll to position [2259, 0]
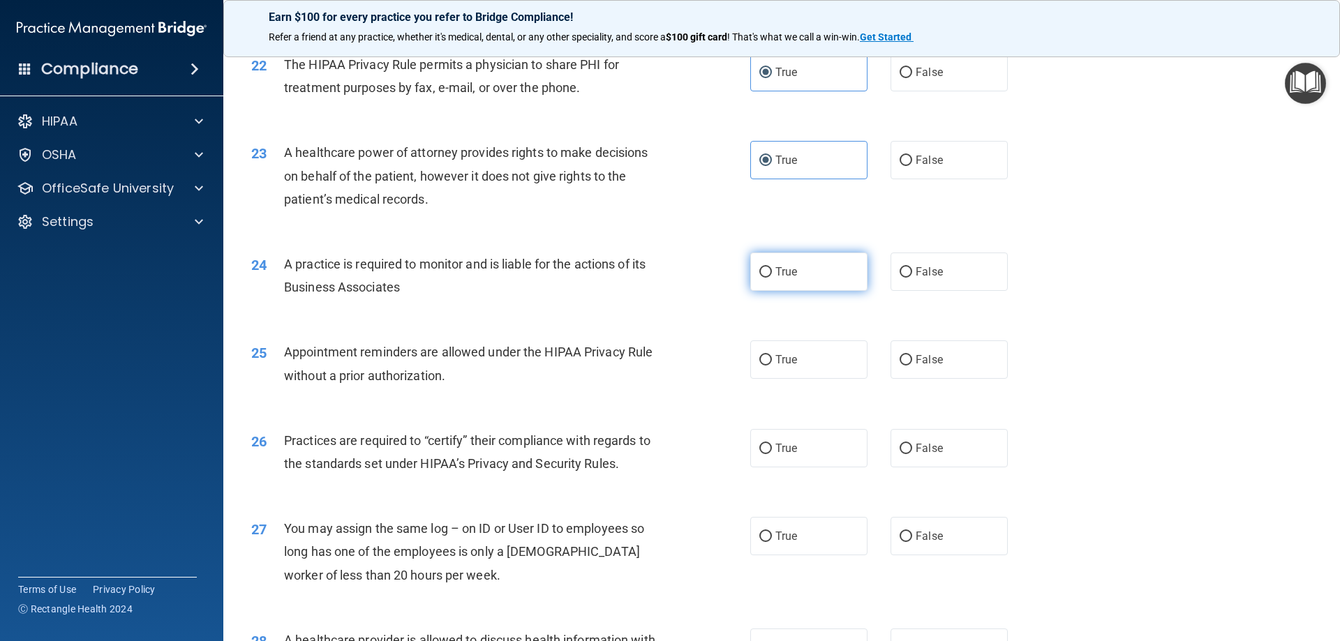
click at [792, 283] on label "True" at bounding box center [808, 272] width 117 height 38
click at [772, 278] on input "True" at bounding box center [765, 272] width 13 height 10
radio input "true"
click at [801, 360] on label "True" at bounding box center [808, 360] width 117 height 38
click at [772, 360] on input "True" at bounding box center [765, 360] width 13 height 10
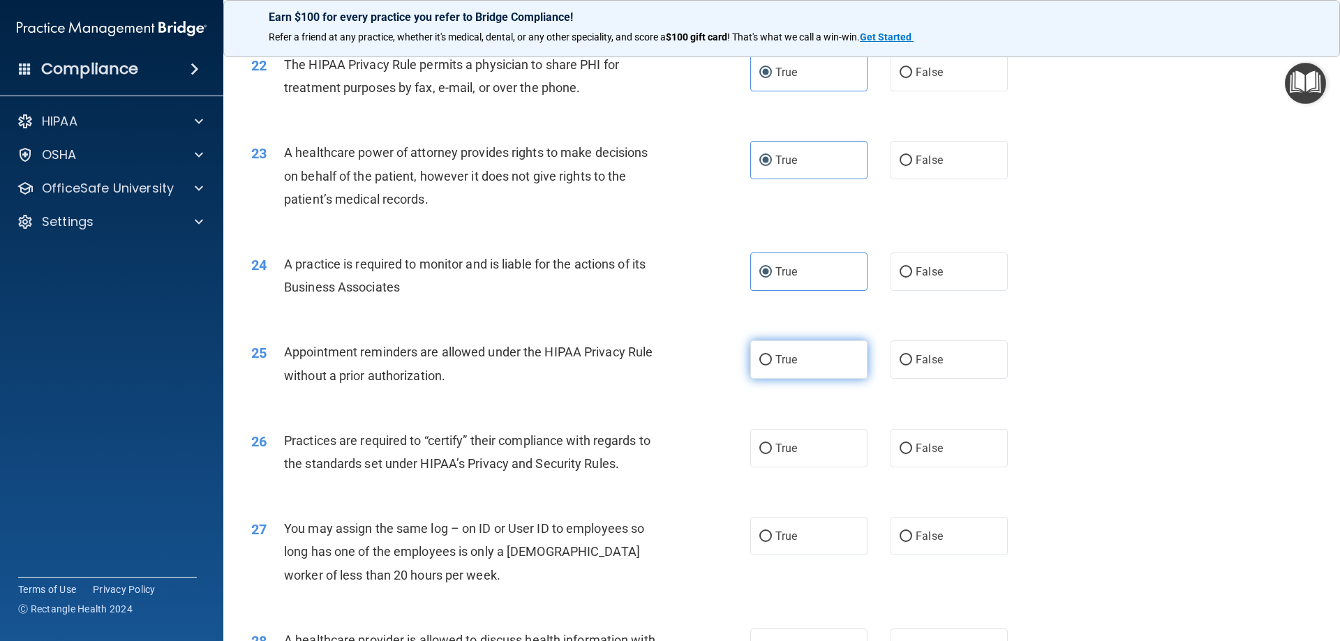
radio input "true"
click at [818, 445] on label "True" at bounding box center [808, 448] width 117 height 38
click at [772, 445] on input "True" at bounding box center [765, 449] width 13 height 10
radio input "true"
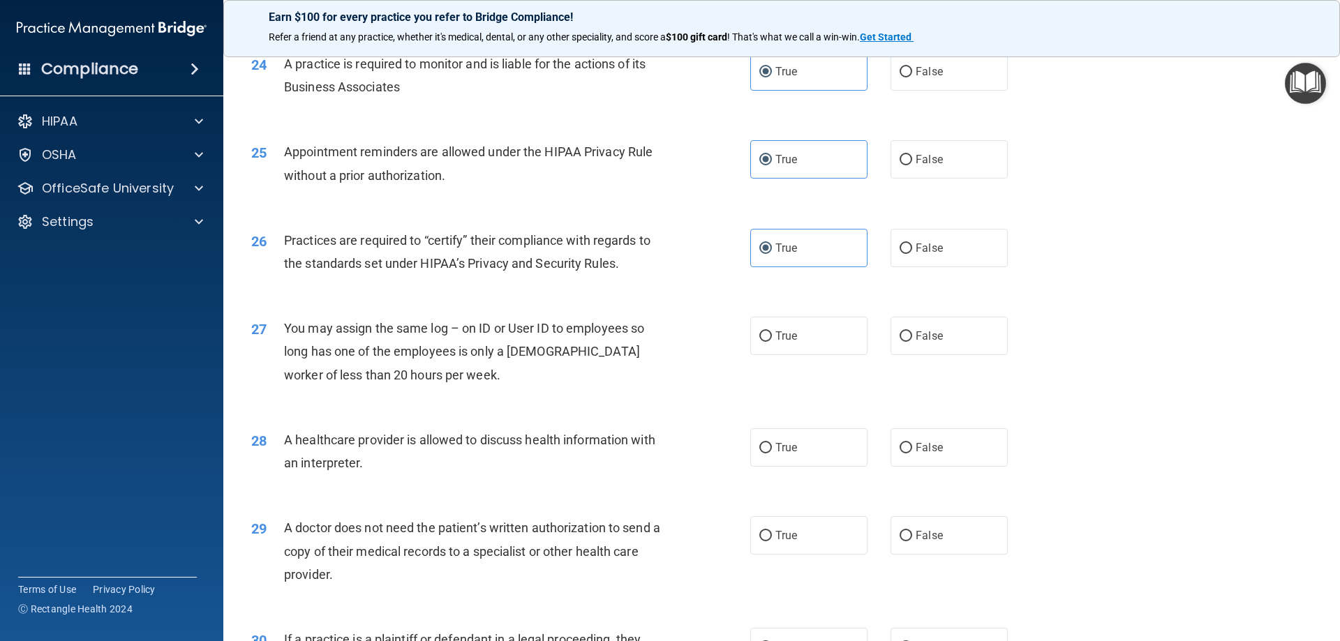
scroll to position [2468, 0]
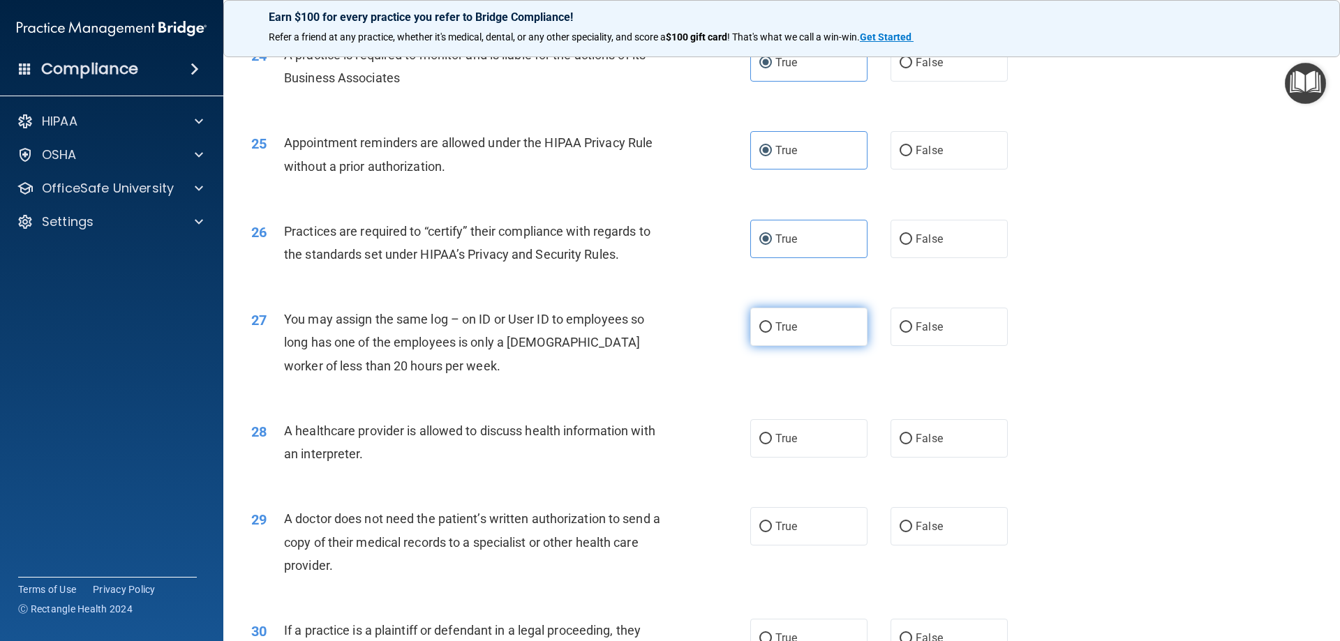
click at [778, 320] on span "True" at bounding box center [786, 326] width 22 height 13
click at [772, 322] on input "True" at bounding box center [765, 327] width 13 height 10
radio input "true"
click at [806, 437] on label "True" at bounding box center [808, 439] width 117 height 38
click at [772, 437] on input "True" at bounding box center [765, 439] width 13 height 10
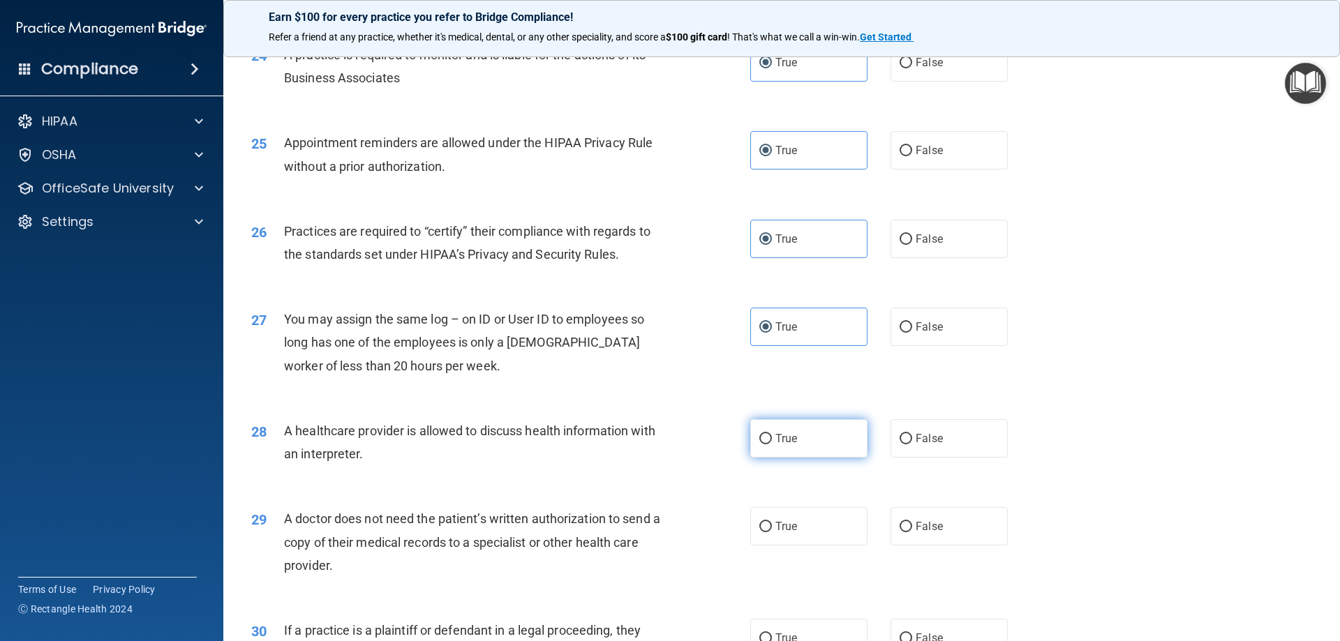
radio input "true"
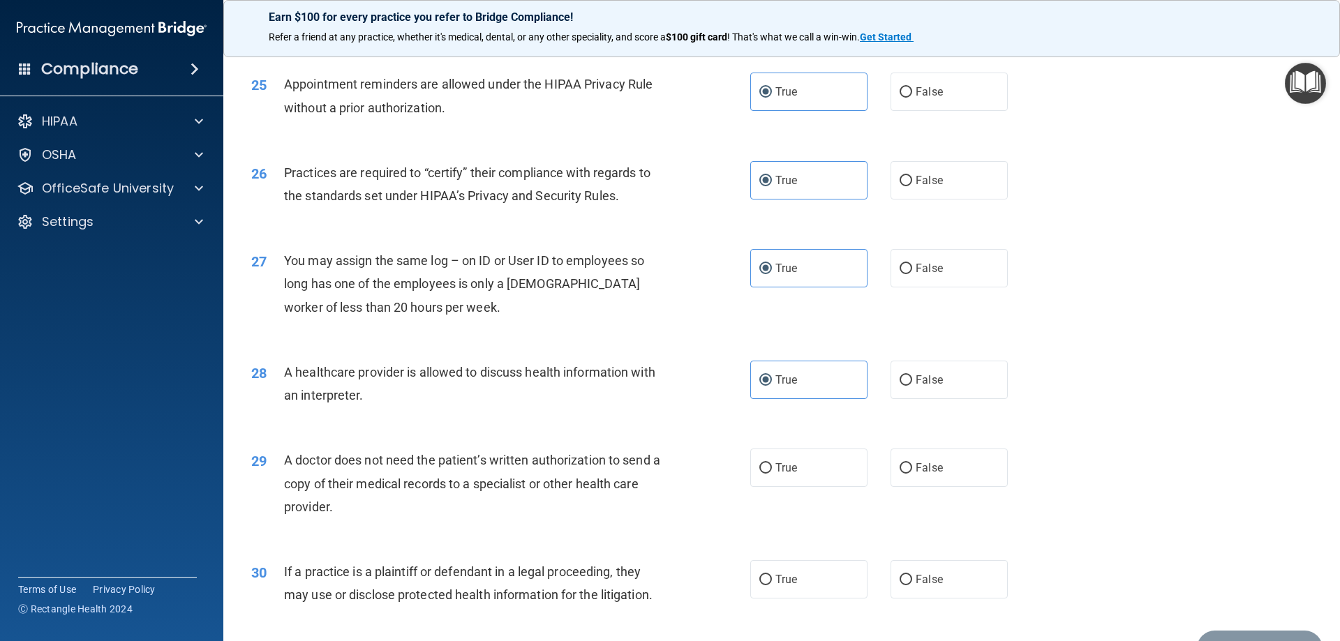
scroll to position [2608, 0]
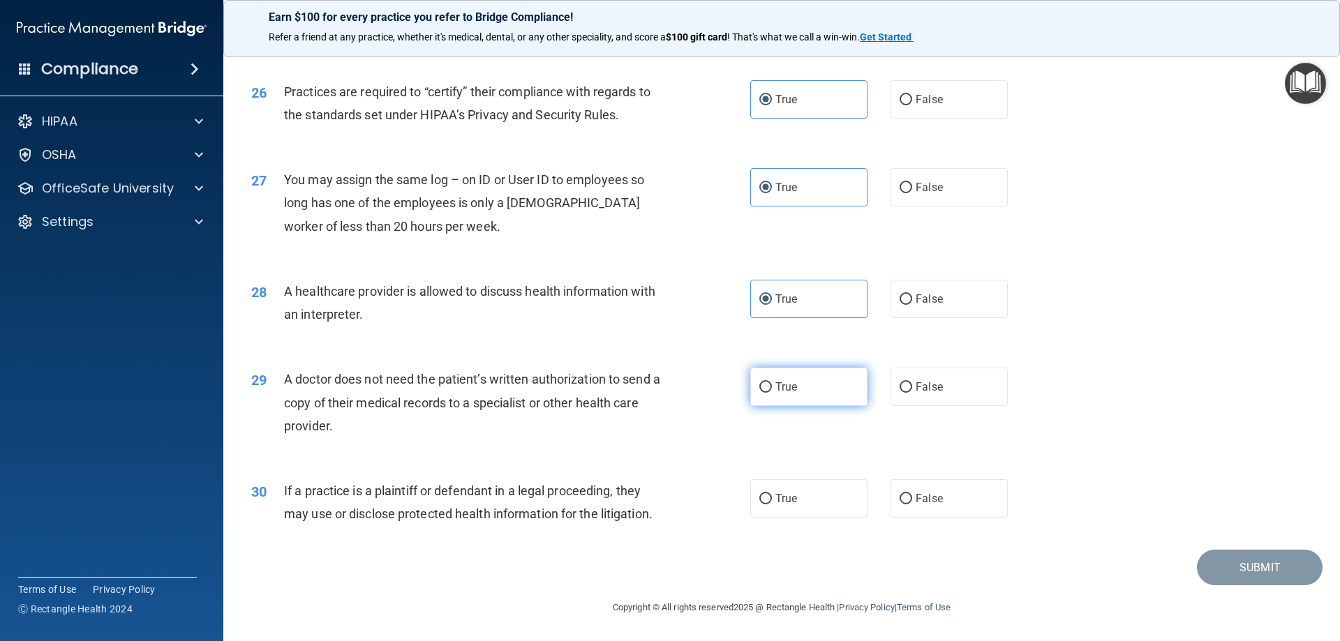
click at [799, 399] on label "True" at bounding box center [808, 387] width 117 height 38
click at [772, 393] on input "True" at bounding box center [765, 388] width 13 height 10
radio input "true"
click at [812, 484] on label "True" at bounding box center [808, 499] width 117 height 38
click at [772, 494] on input "True" at bounding box center [765, 499] width 13 height 10
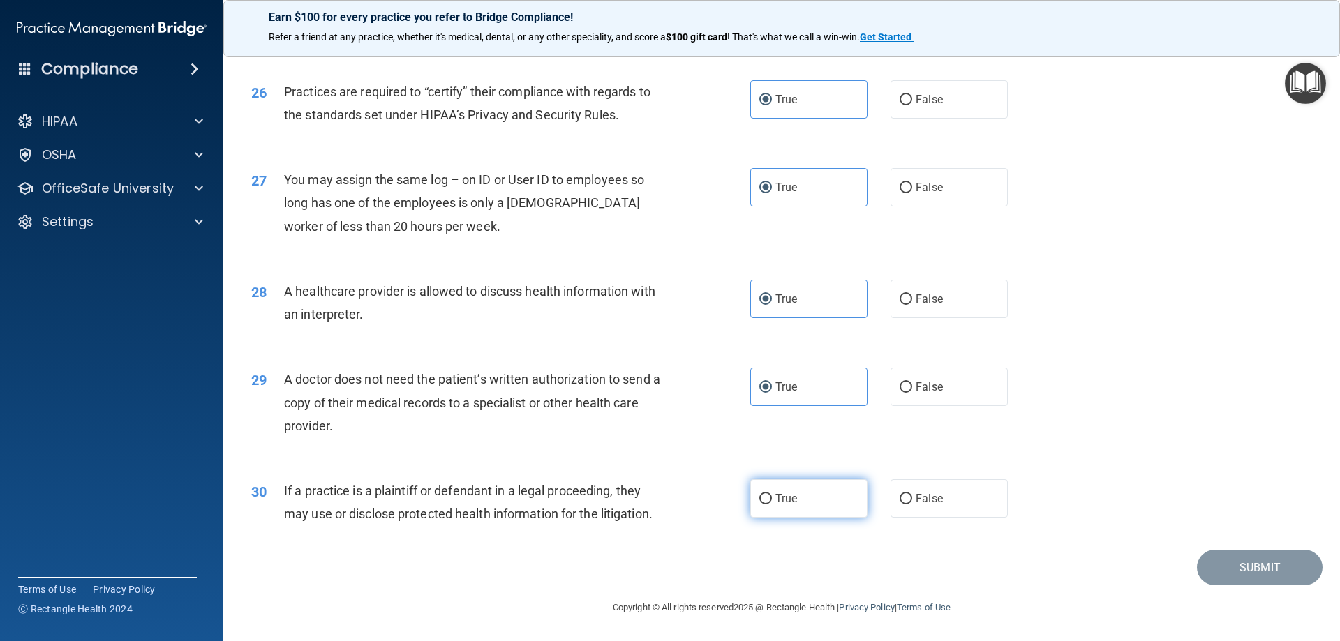
radio input "true"
click at [1222, 558] on button "Submit" at bounding box center [1260, 568] width 126 height 36
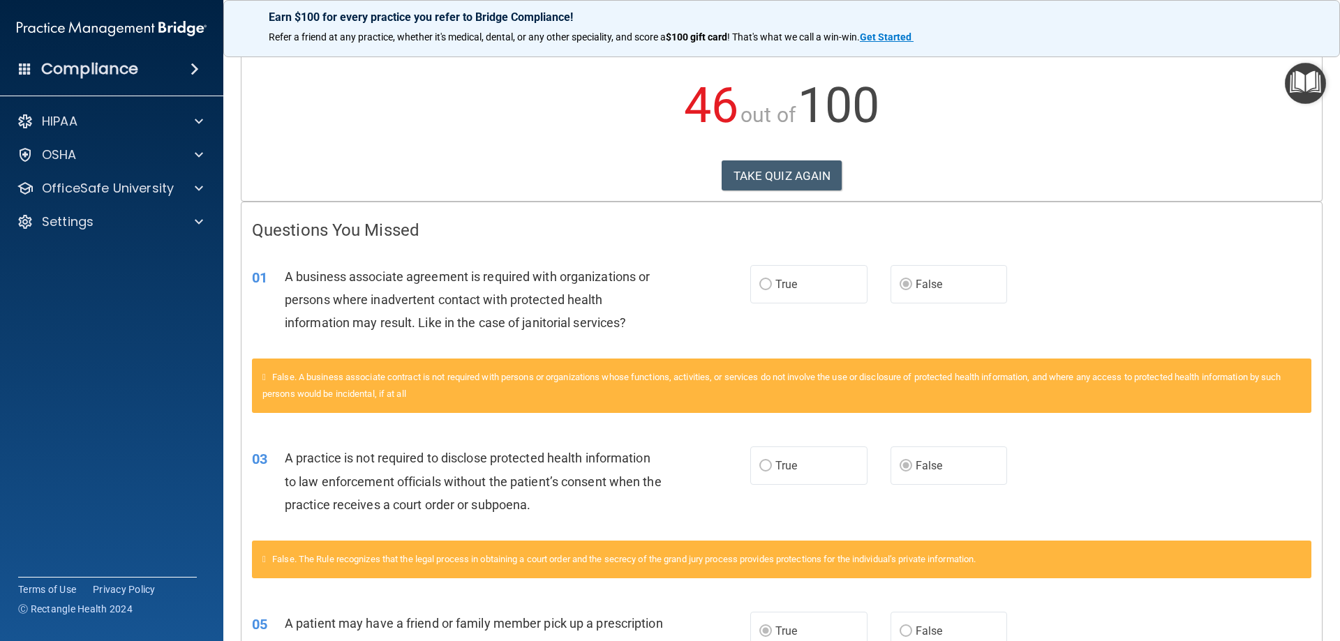
scroll to position [140, 0]
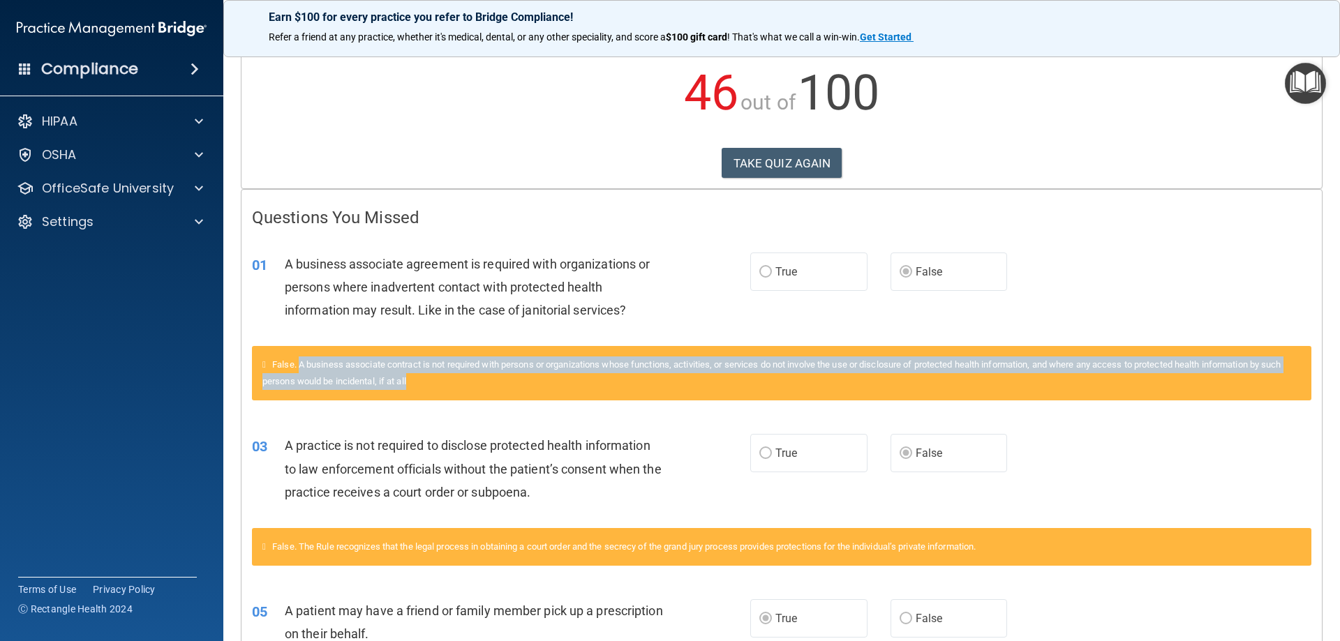
drag, startPoint x: 438, startPoint y: 387, endPoint x: 304, endPoint y: 366, distance: 135.8
click at [304, 366] on div "False. A business associate contract is not required with persons or organizati…" at bounding box center [782, 373] width 1060 height 54
click at [304, 366] on span "False. A business associate contract is not required with persons or organizati…" at bounding box center [771, 372] width 1019 height 27
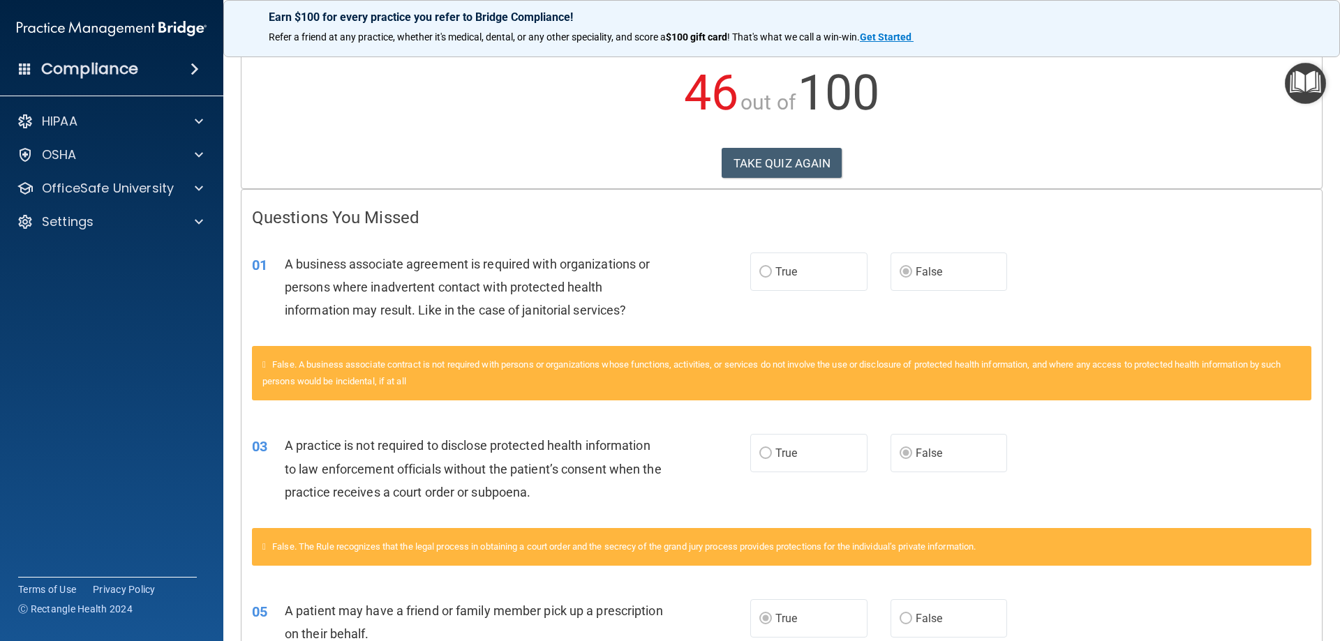
click at [482, 383] on div "False. A business associate contract is not required with persons or organizati…" at bounding box center [782, 373] width 1060 height 54
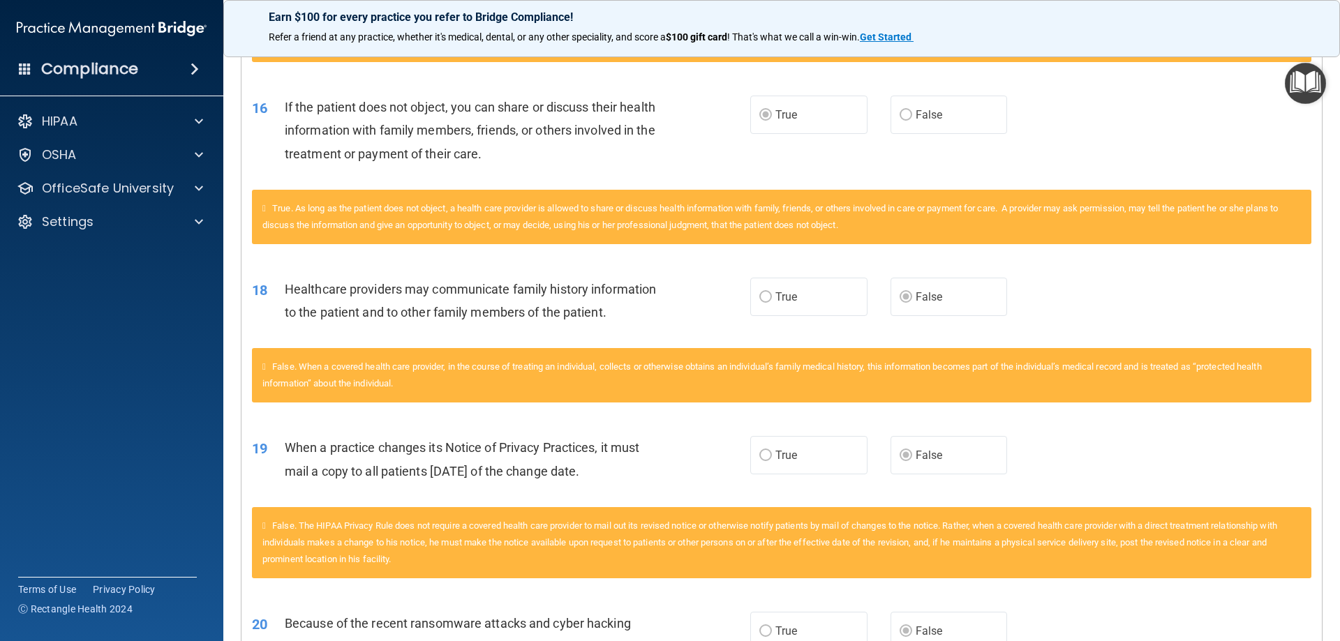
scroll to position [1675, 0]
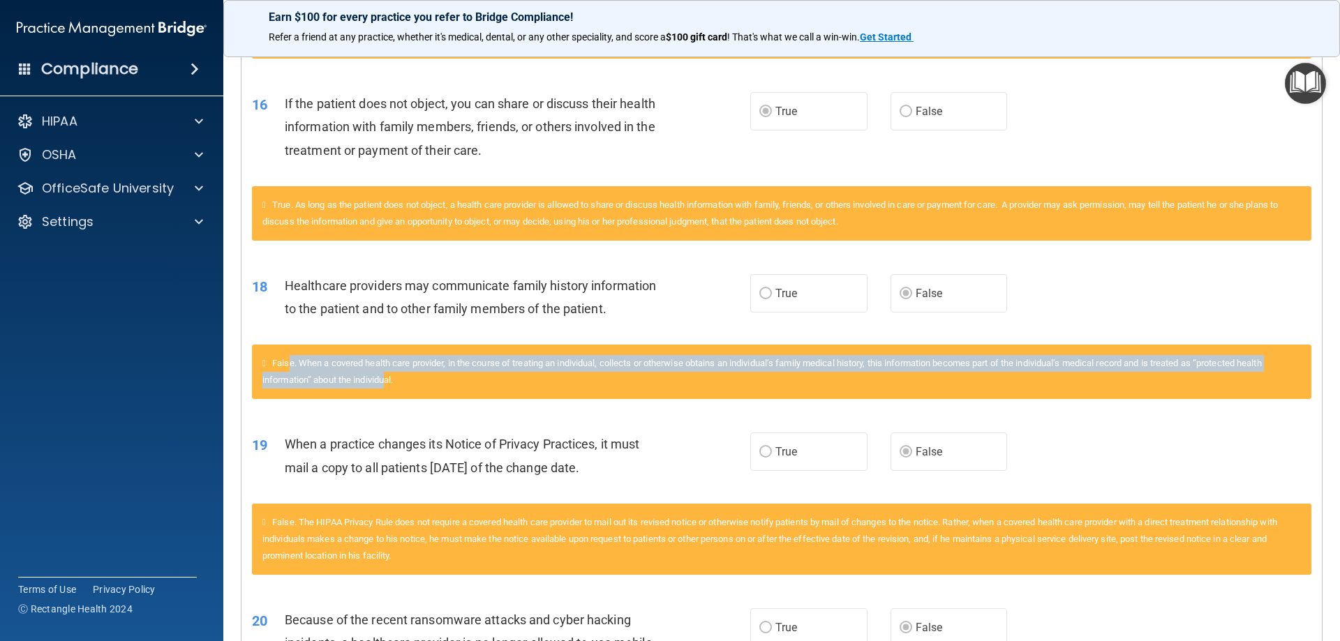
drag, startPoint x: 296, startPoint y: 359, endPoint x: 389, endPoint y: 380, distance: 95.0
click at [389, 380] on span "False. When a covered health care provider, in the course of treating an indivi…" at bounding box center [762, 371] width 1000 height 27
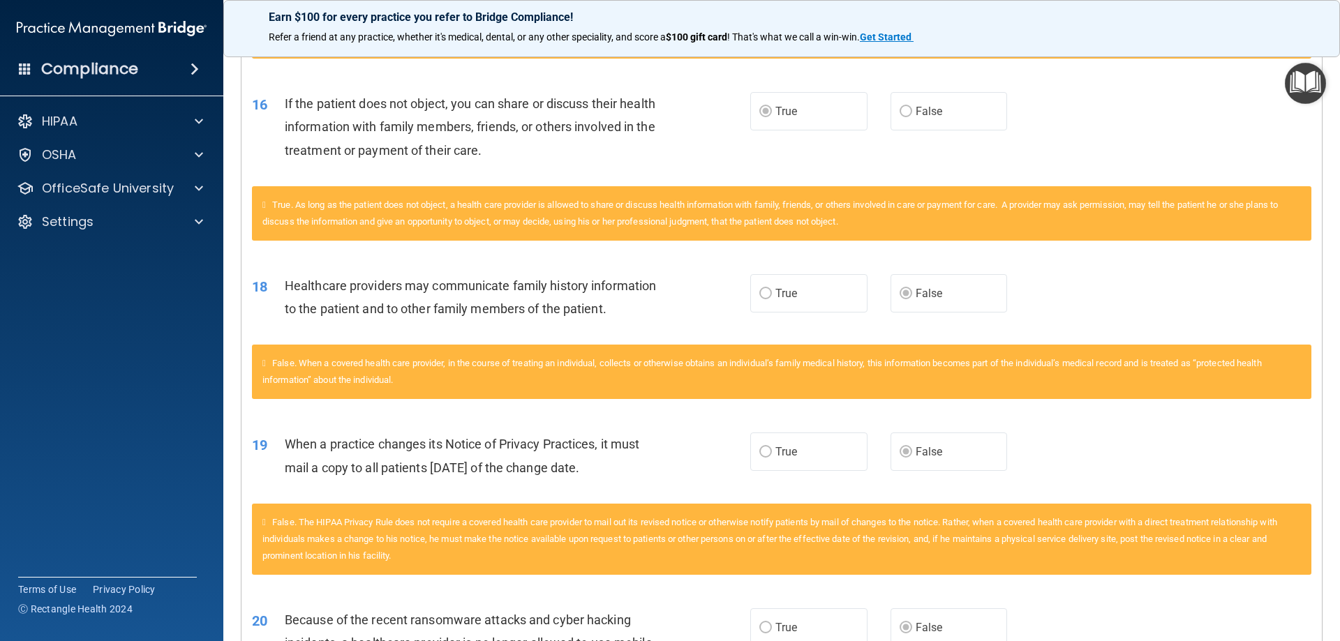
click at [392, 380] on span "False. When a covered health care provider, in the course of treating an indivi…" at bounding box center [762, 371] width 1000 height 27
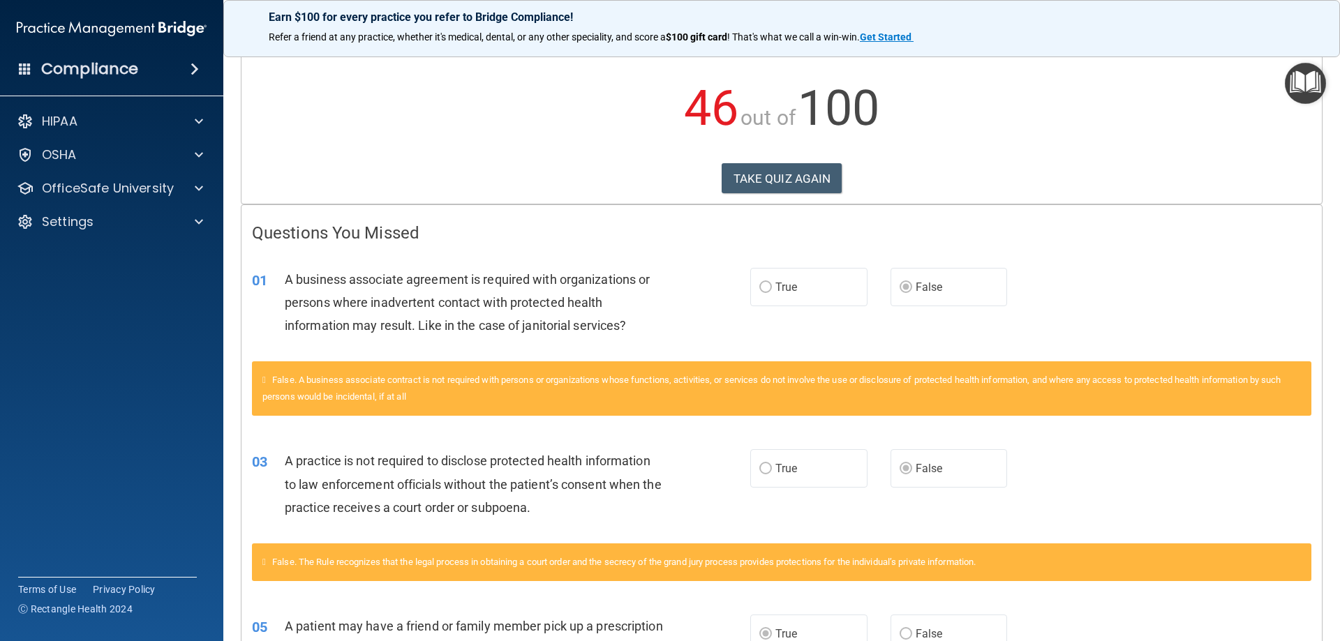
scroll to position [0, 0]
